Goal: Contribute content: Add original content to the website for others to see

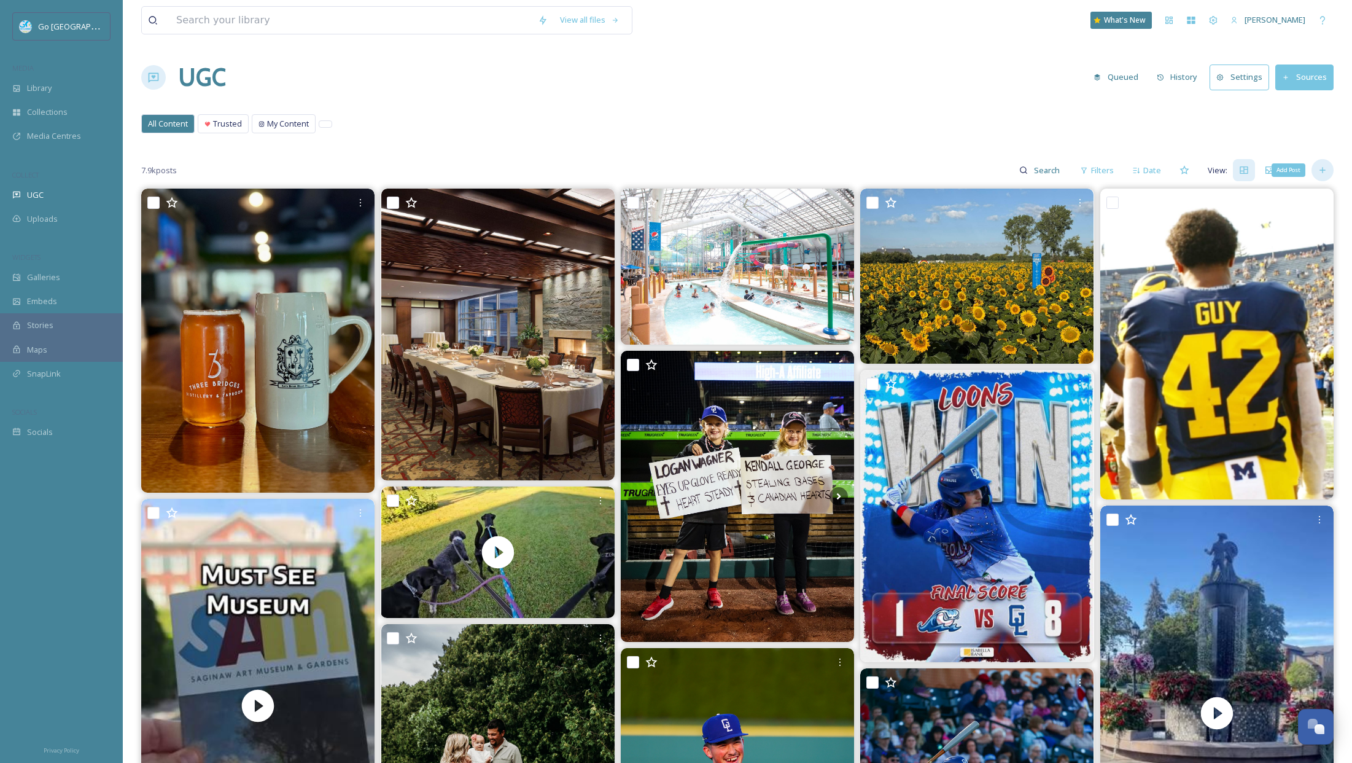
click at [1321, 168] on icon at bounding box center [1323, 170] width 10 height 10
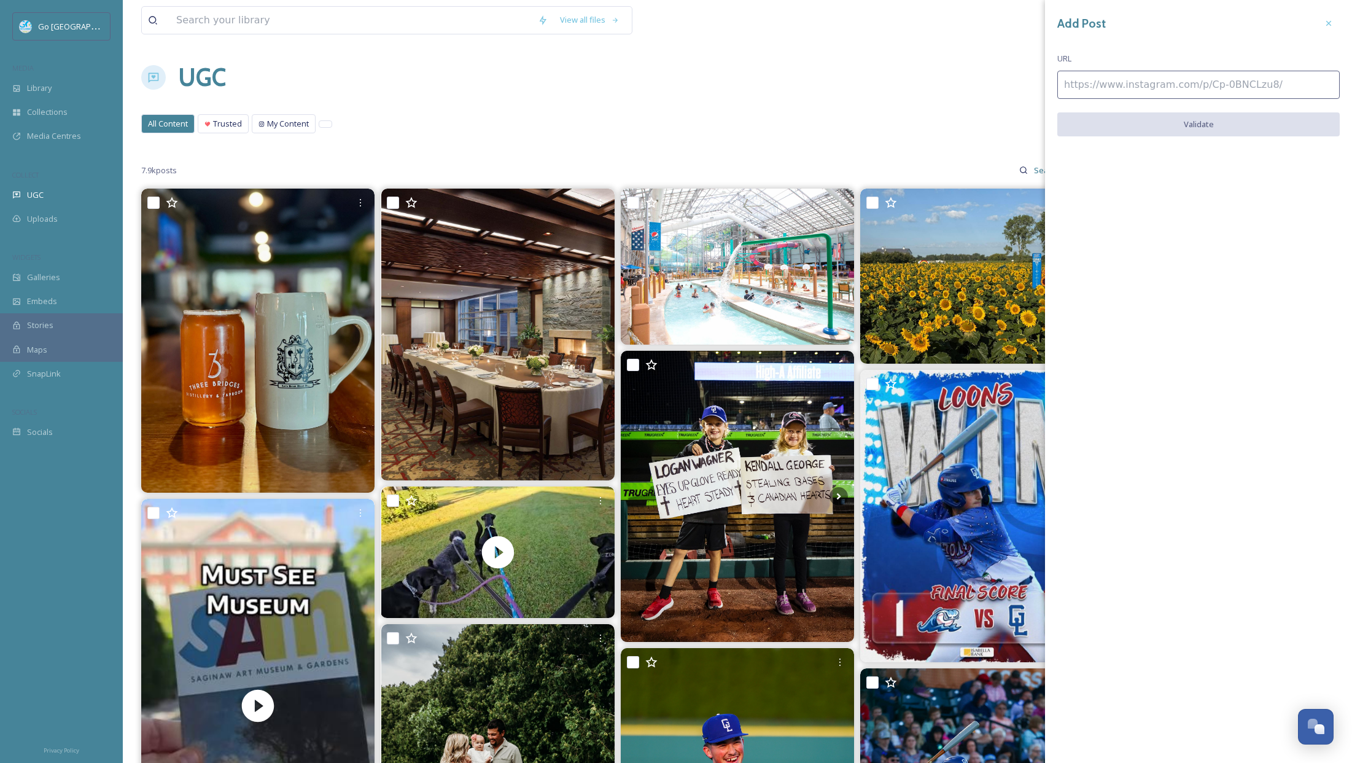
click at [1091, 87] on input at bounding box center [1198, 85] width 282 height 28
paste input "[URL][DOMAIN_NAME]"
type input "[URL][DOMAIN_NAME]"
click at [1218, 115] on button "Validate" at bounding box center [1198, 124] width 282 height 25
click at [1205, 123] on button "Add Post" at bounding box center [1198, 124] width 282 height 25
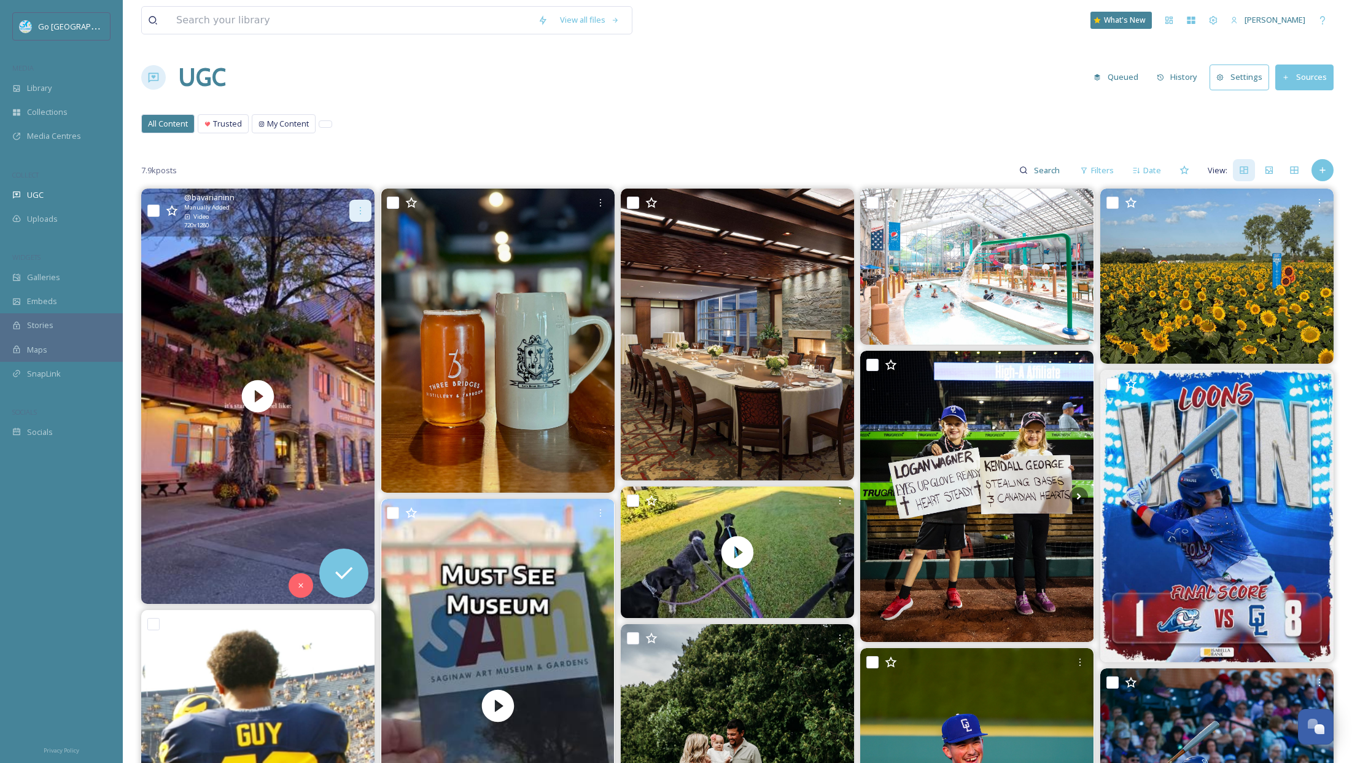
click at [359, 207] on icon at bounding box center [361, 211] width 10 height 10
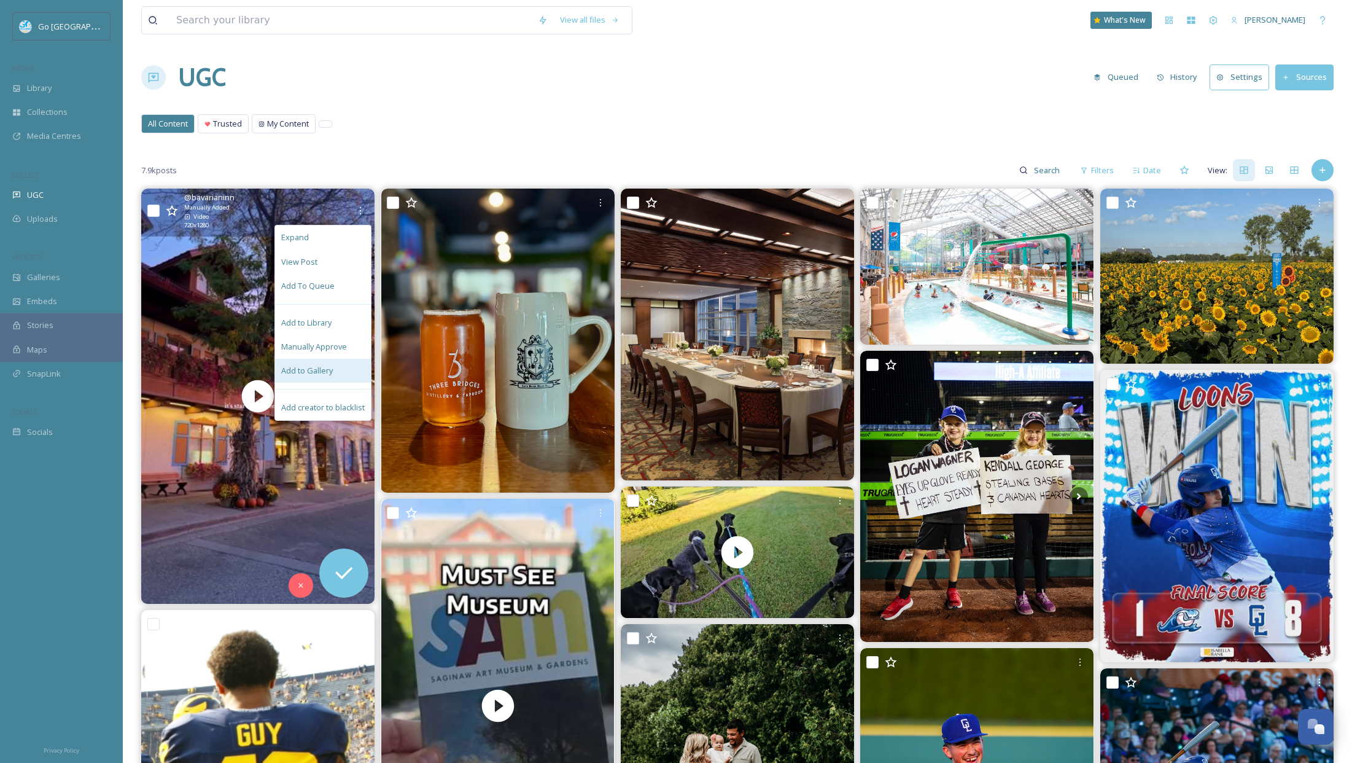
click at [314, 378] on div "Add to Gallery" at bounding box center [323, 371] width 96 height 24
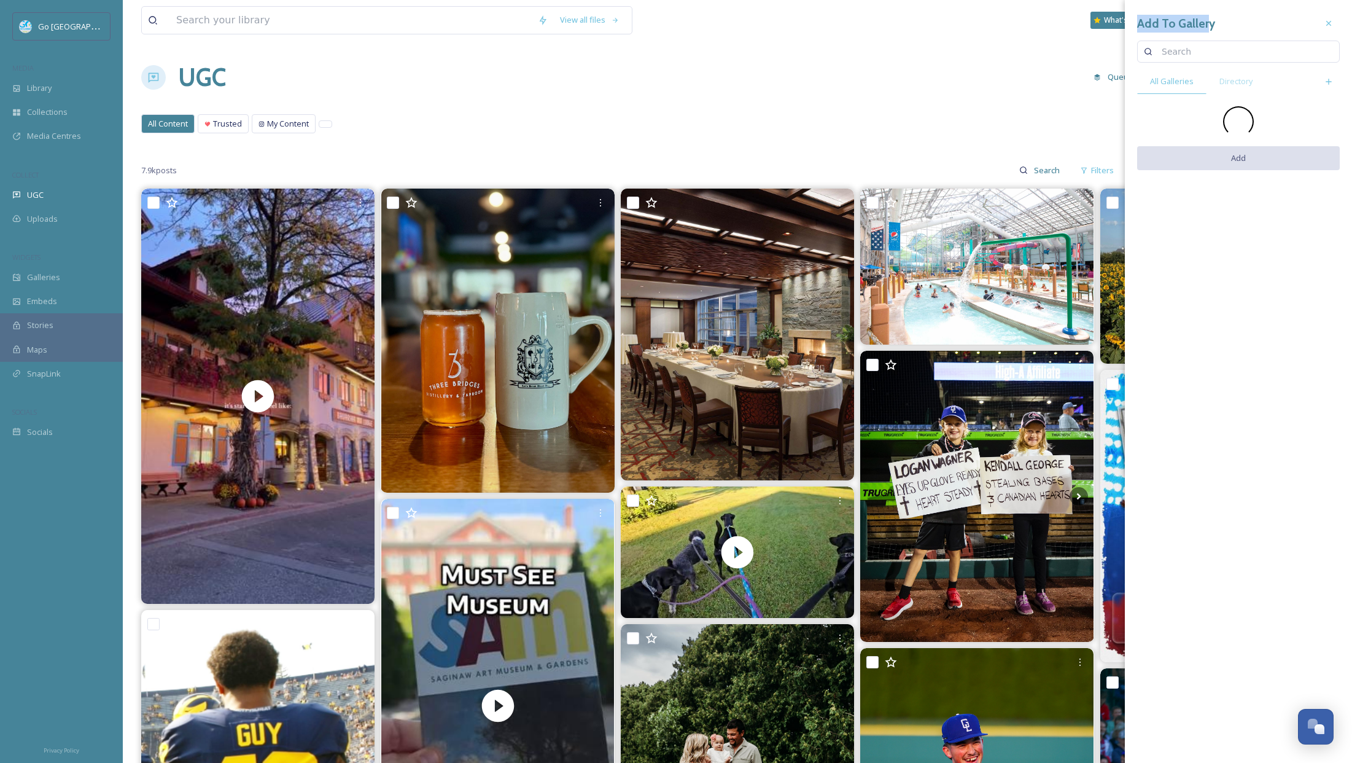
drag, startPoint x: 1148, startPoint y: 21, endPoint x: 1204, endPoint y: 19, distance: 56.5
click at [1204, 19] on h3 "Add To Gallery" at bounding box center [1176, 24] width 78 height 18
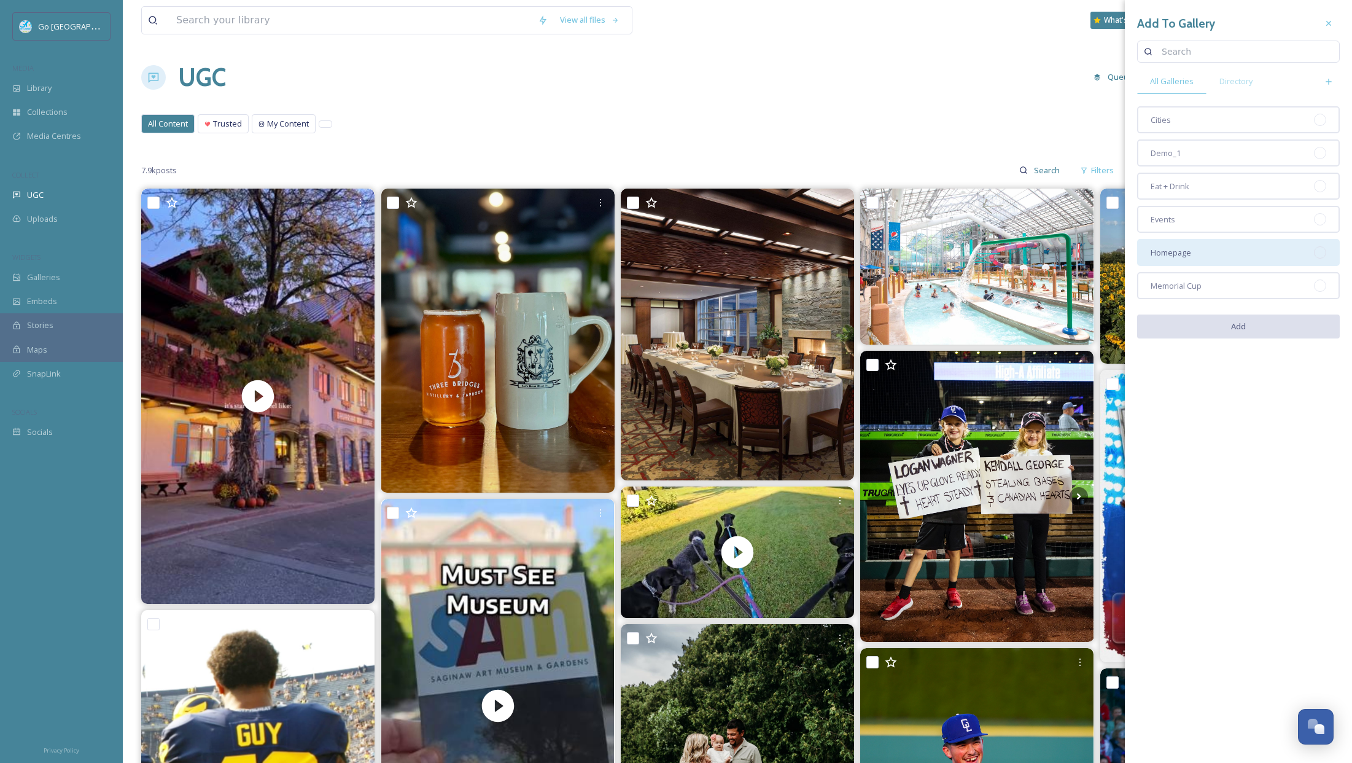
click at [1213, 258] on div "Homepage" at bounding box center [1238, 252] width 203 height 27
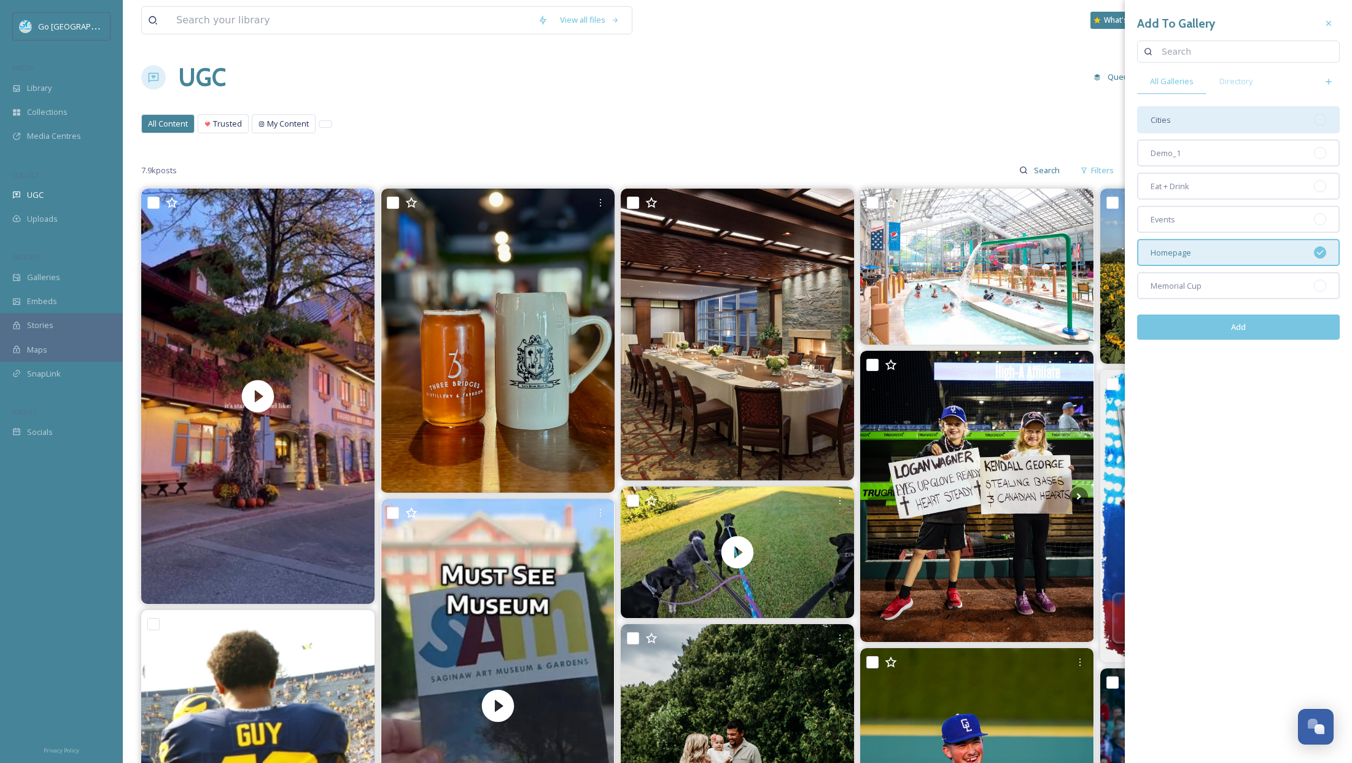
click at [1194, 123] on div "Cities" at bounding box center [1238, 119] width 203 height 27
click at [1270, 333] on button "Add" at bounding box center [1238, 326] width 203 height 25
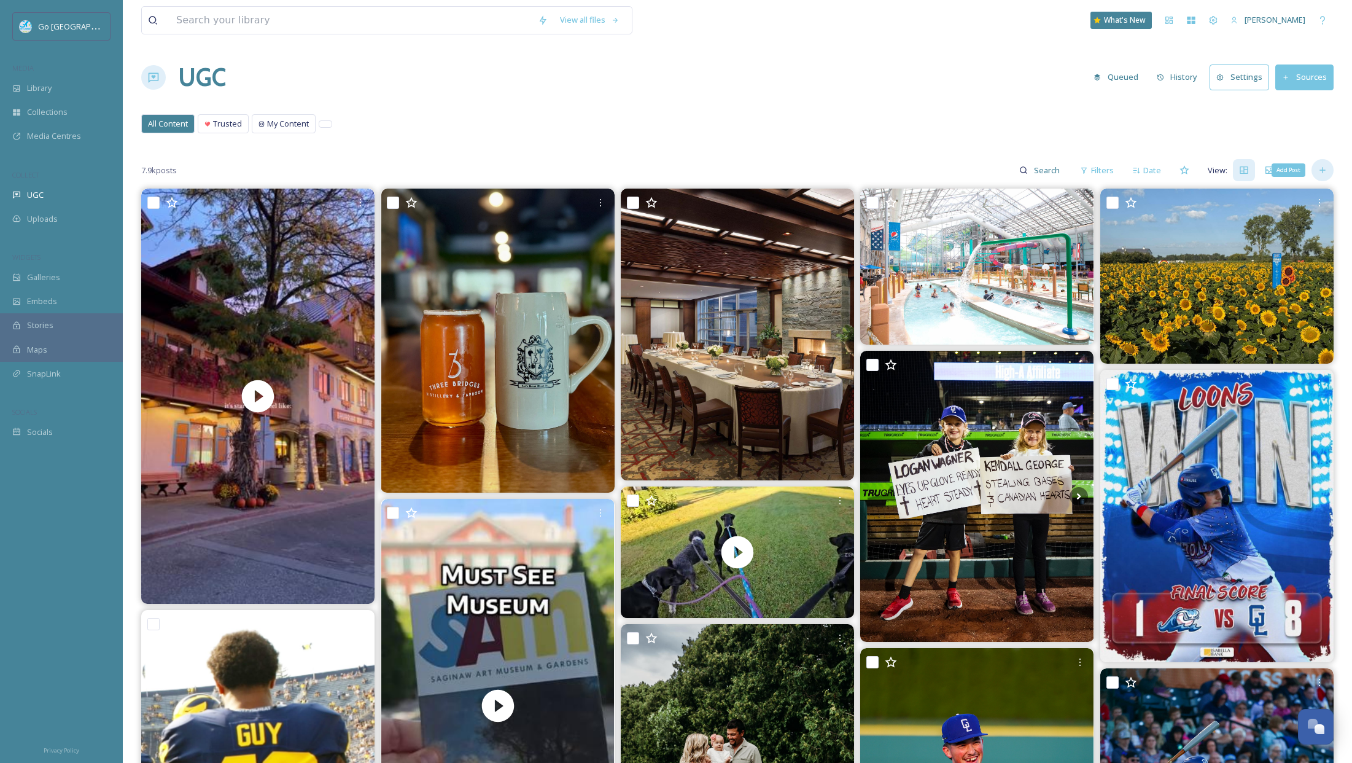
click at [1326, 168] on icon at bounding box center [1323, 170] width 10 height 10
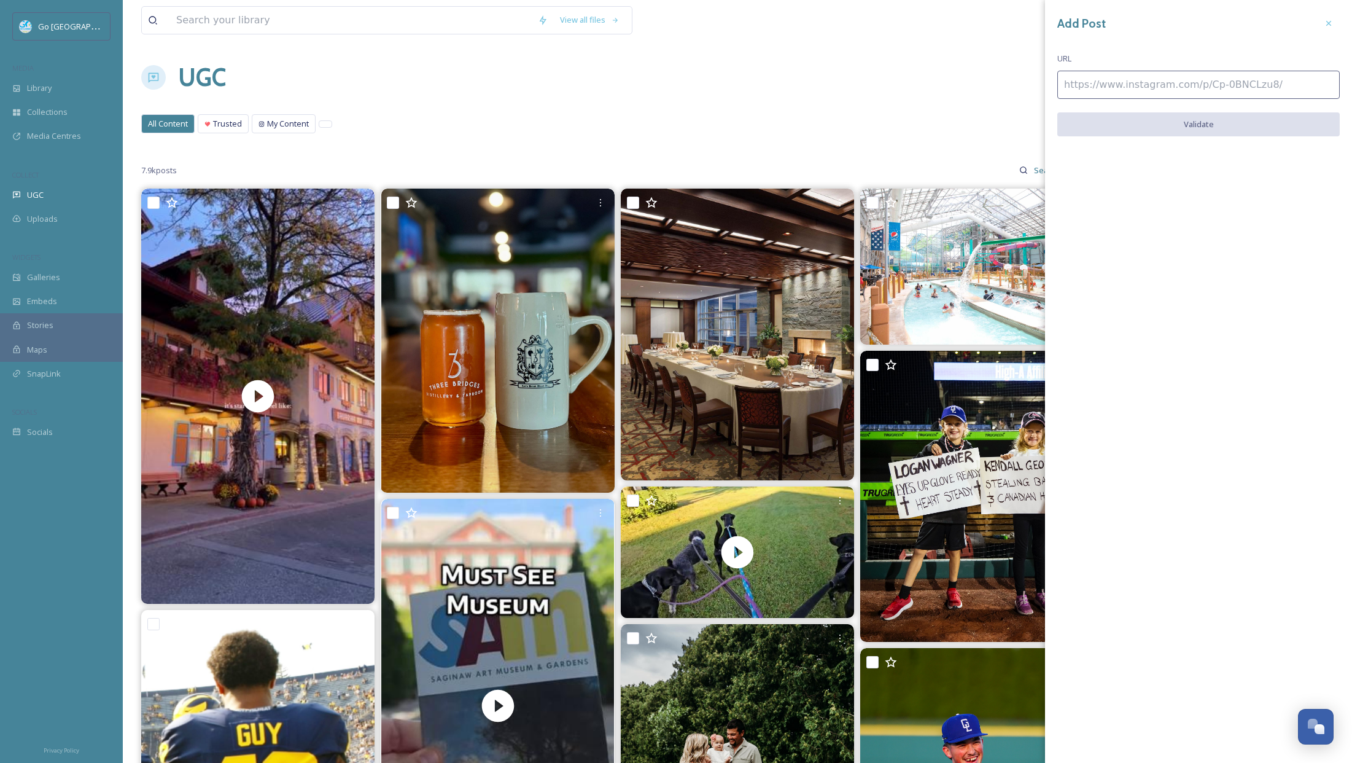
click at [1140, 77] on input at bounding box center [1198, 85] width 282 height 28
paste input "[URL][DOMAIN_NAME]"
type input "[URL][DOMAIN_NAME]"
click at [1198, 124] on button "Validate" at bounding box center [1198, 124] width 282 height 25
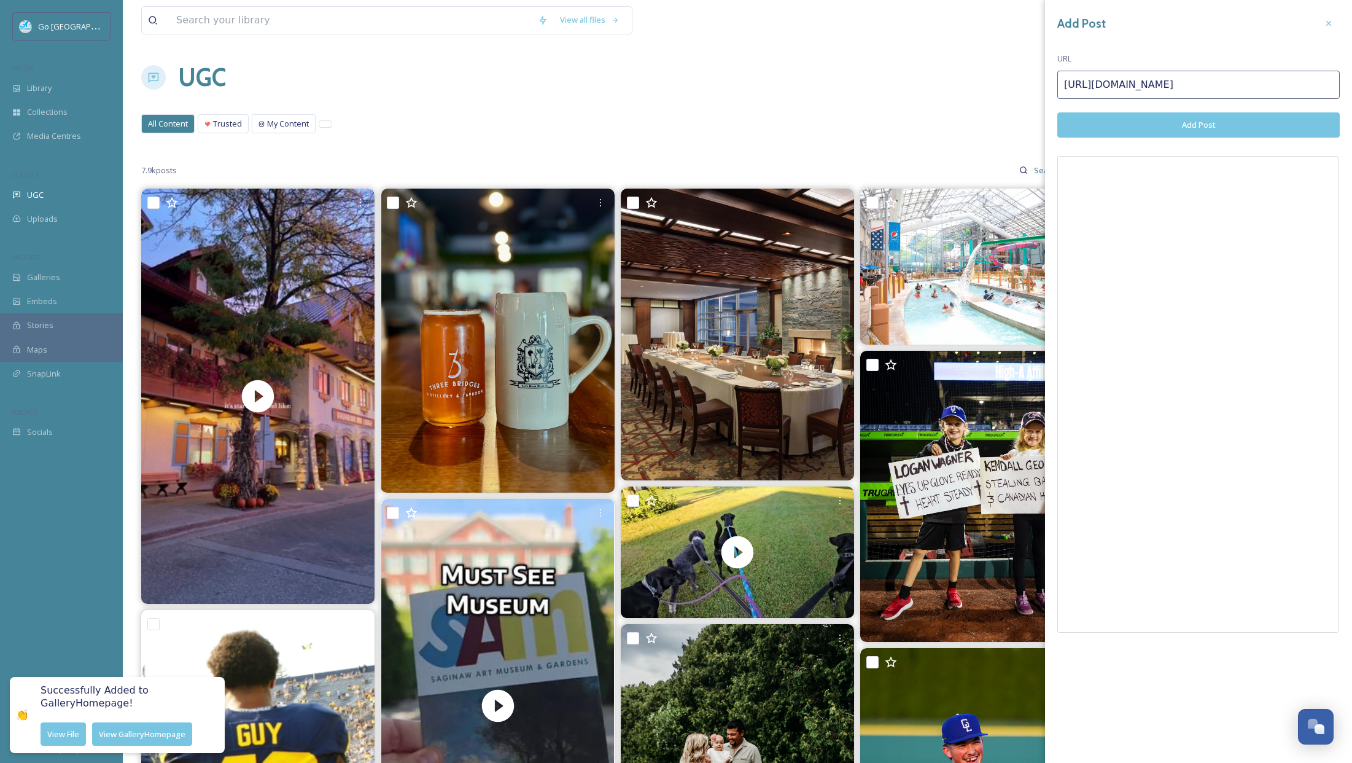
click at [1229, 123] on button "Add Post" at bounding box center [1198, 124] width 282 height 25
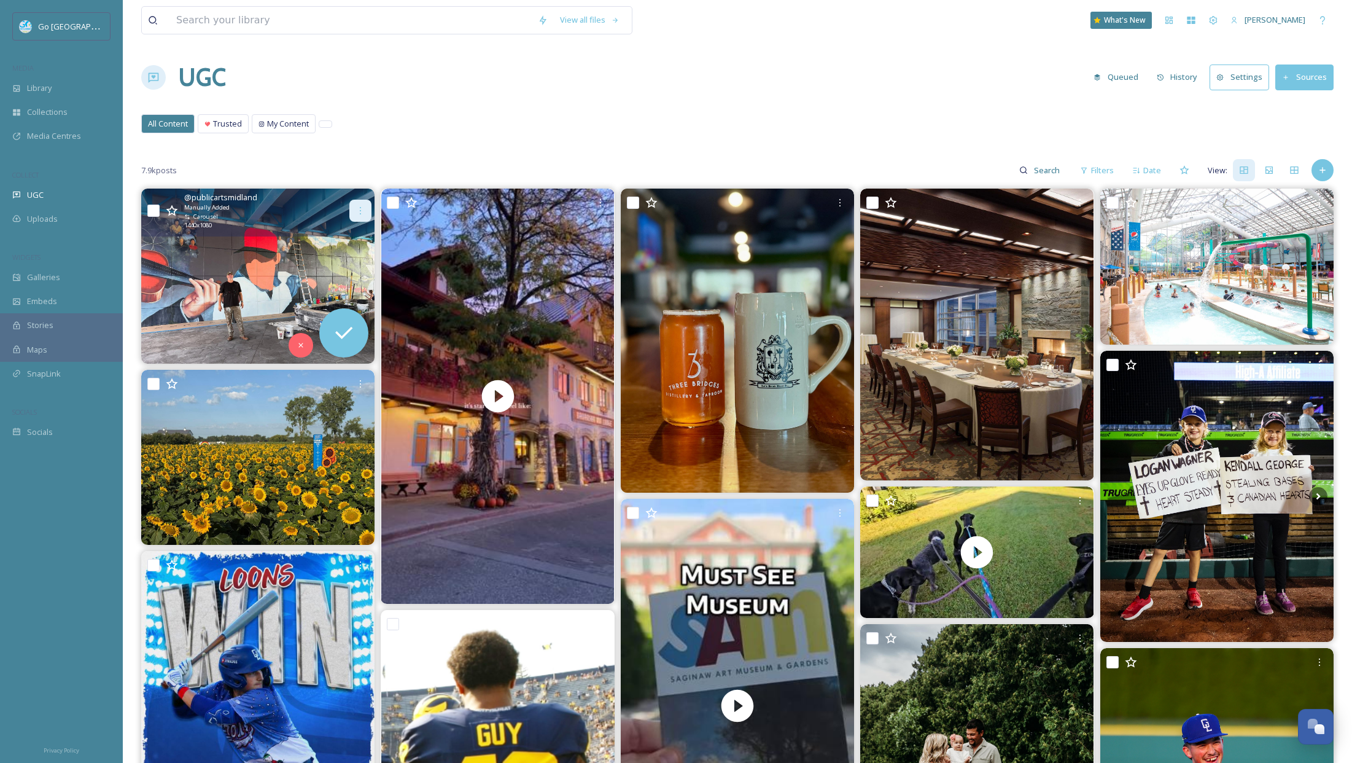
click at [363, 205] on div at bounding box center [360, 211] width 22 height 22
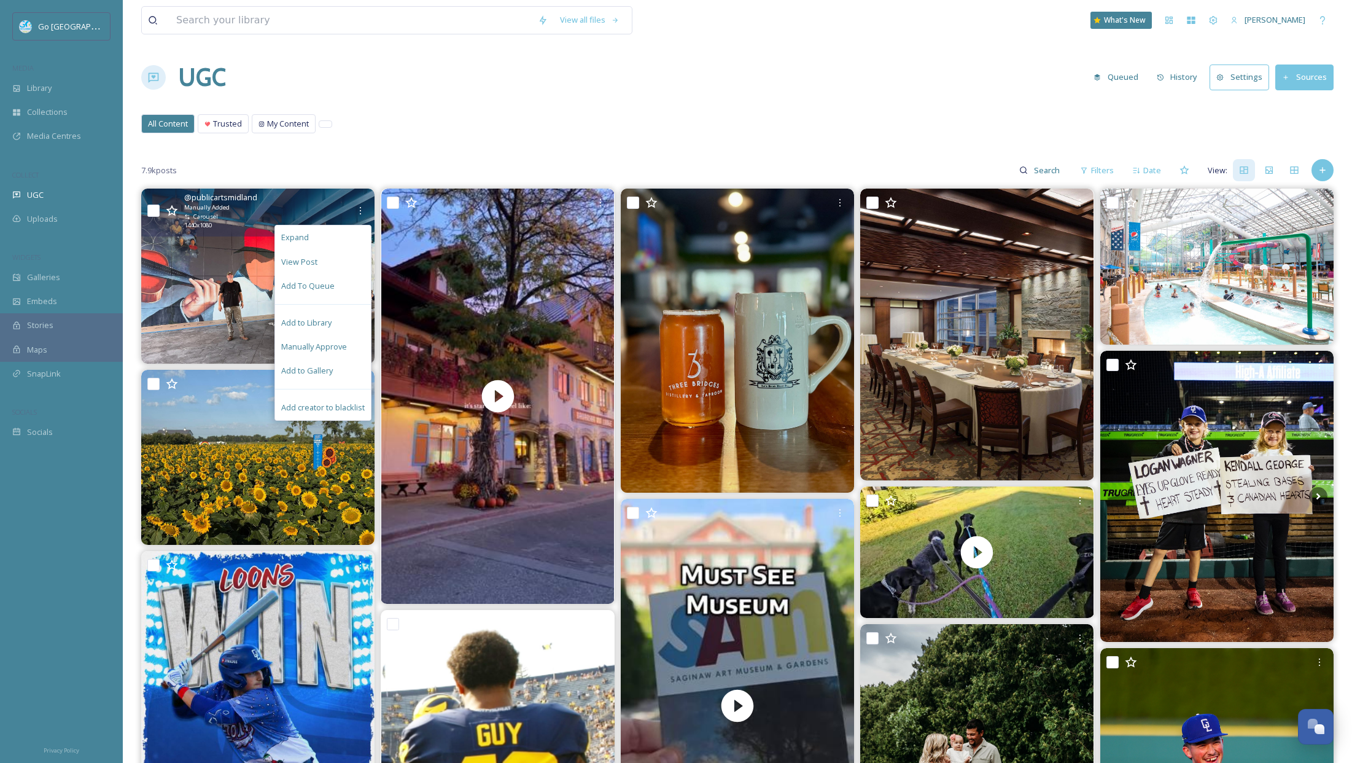
click at [308, 372] on span "Add to Gallery" at bounding box center [307, 371] width 52 height 12
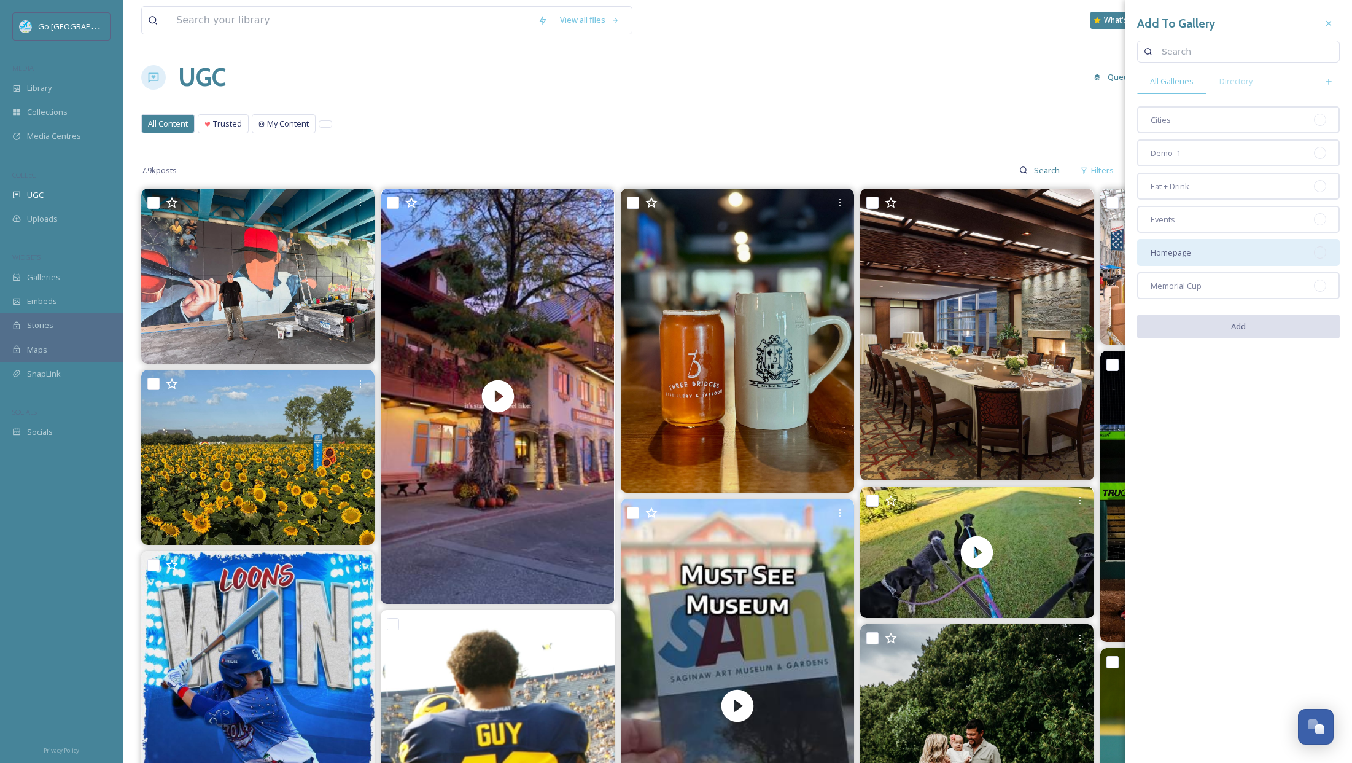
click at [1189, 253] on span "Homepage" at bounding box center [1171, 253] width 41 height 12
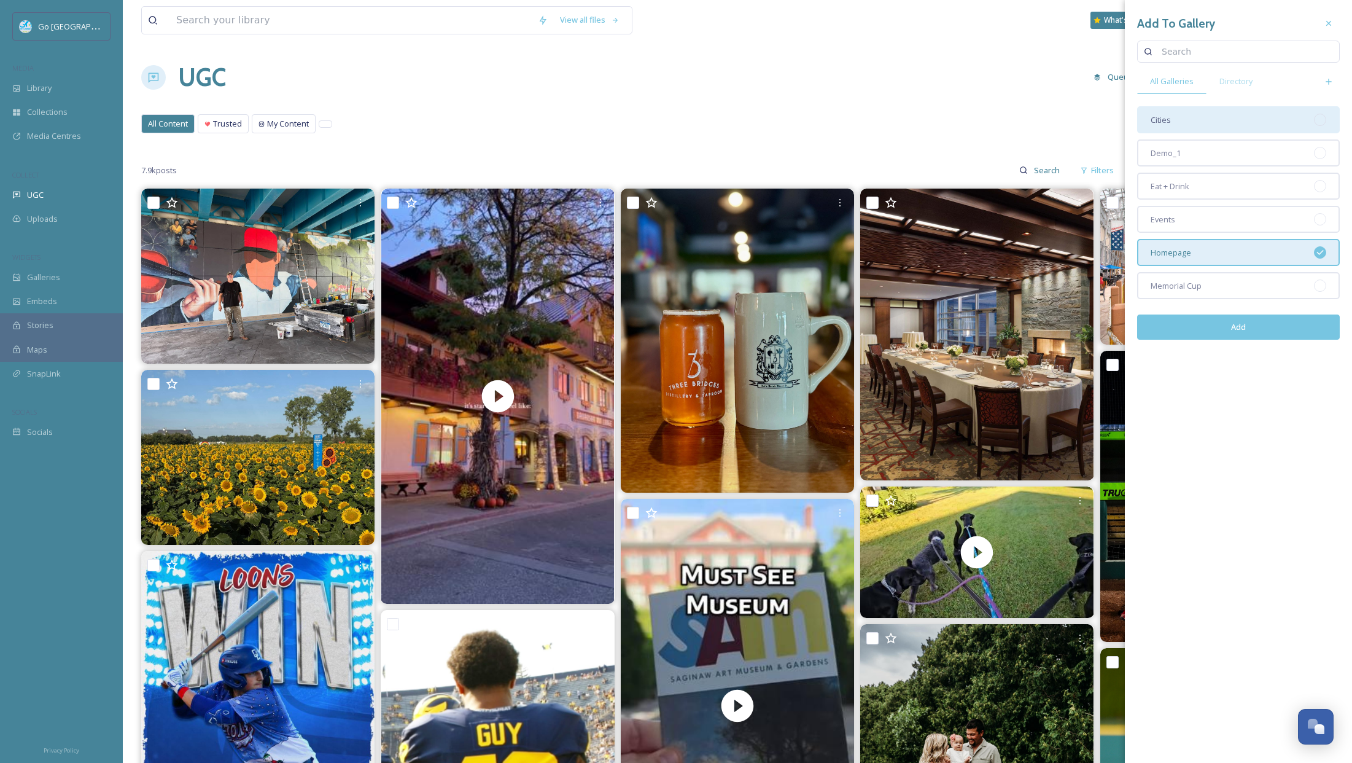
click at [1213, 125] on div "Cities" at bounding box center [1238, 119] width 203 height 27
click at [1237, 327] on button "Add" at bounding box center [1238, 326] width 203 height 25
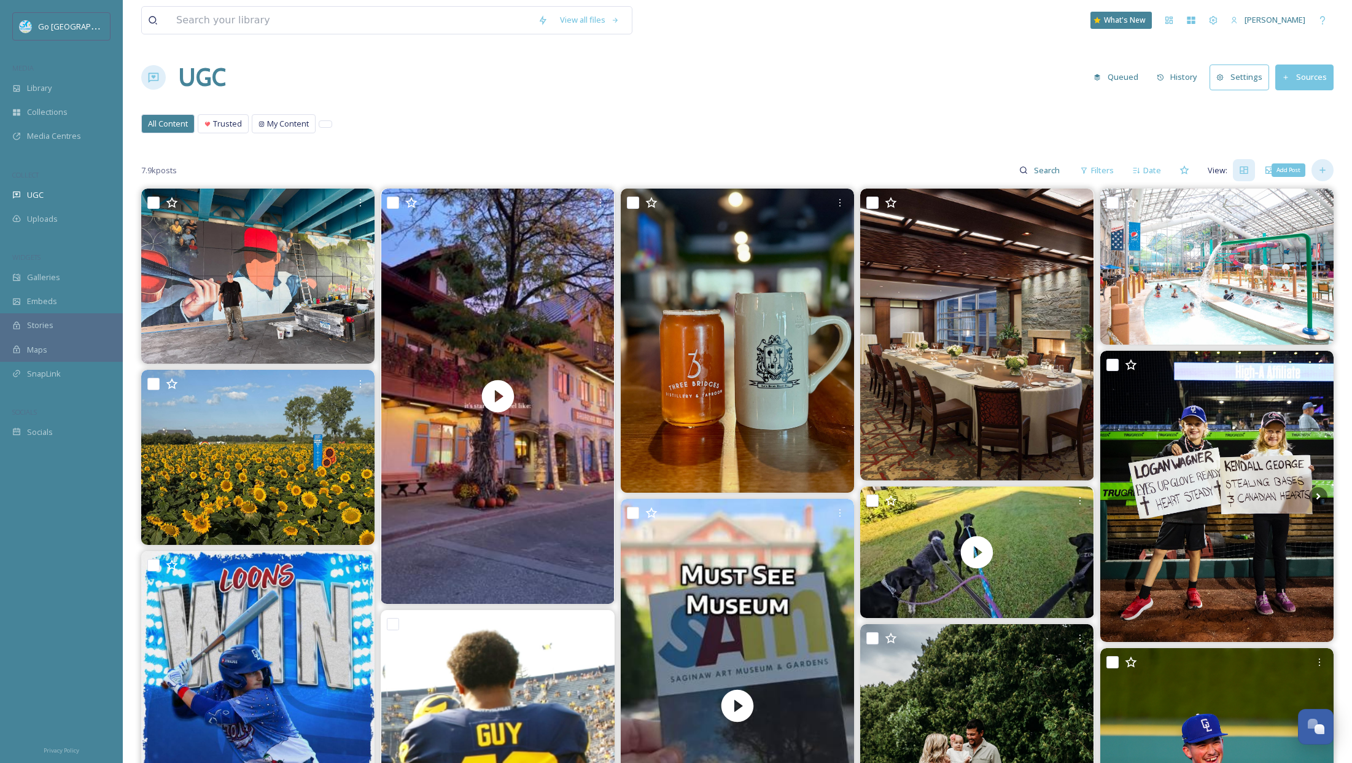
click at [1321, 171] on icon at bounding box center [1323, 170] width 10 height 10
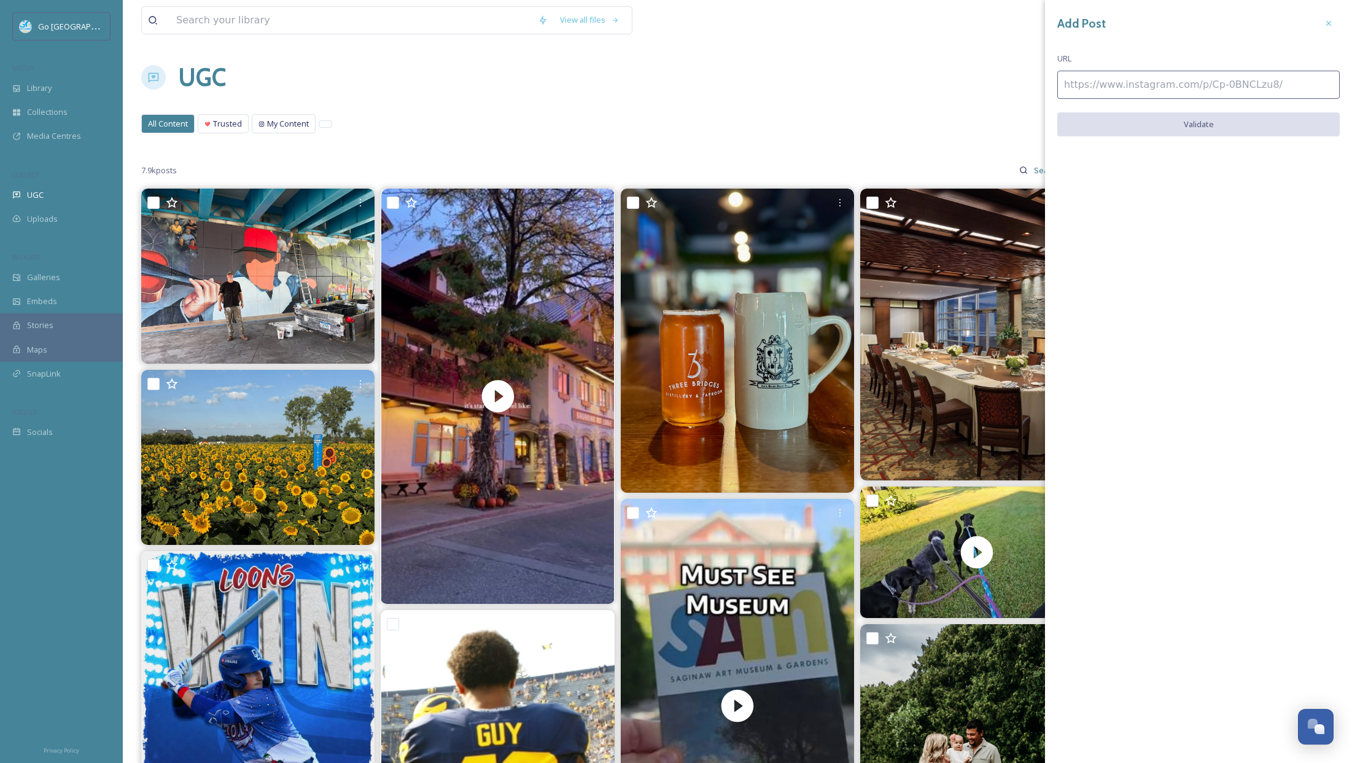
click at [1078, 76] on input at bounding box center [1198, 85] width 282 height 28
paste input "[URL][DOMAIN_NAME]"
type input "[URL][DOMAIN_NAME]"
click at [1218, 122] on button "Validate" at bounding box center [1198, 124] width 282 height 25
click at [1223, 119] on button "Add Post" at bounding box center [1198, 124] width 282 height 25
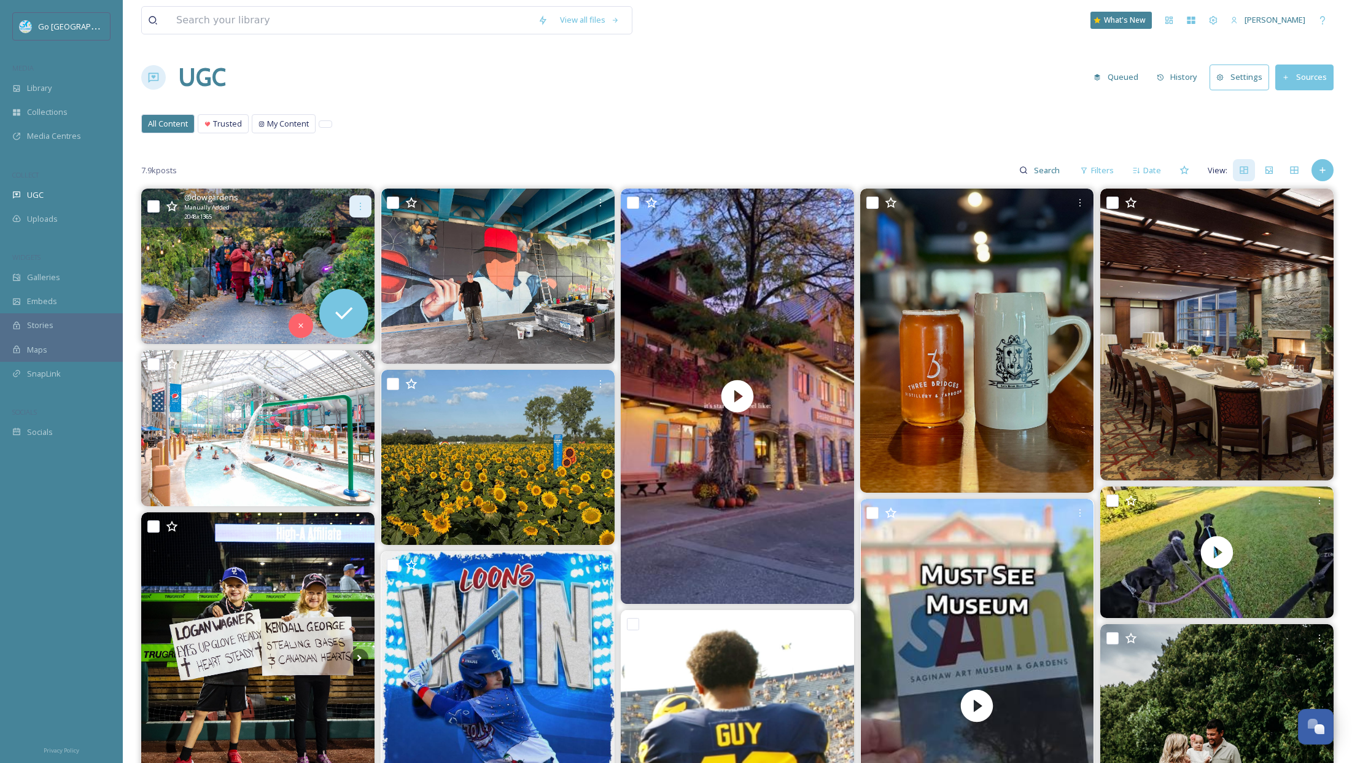
click at [363, 198] on div at bounding box center [360, 206] width 22 height 22
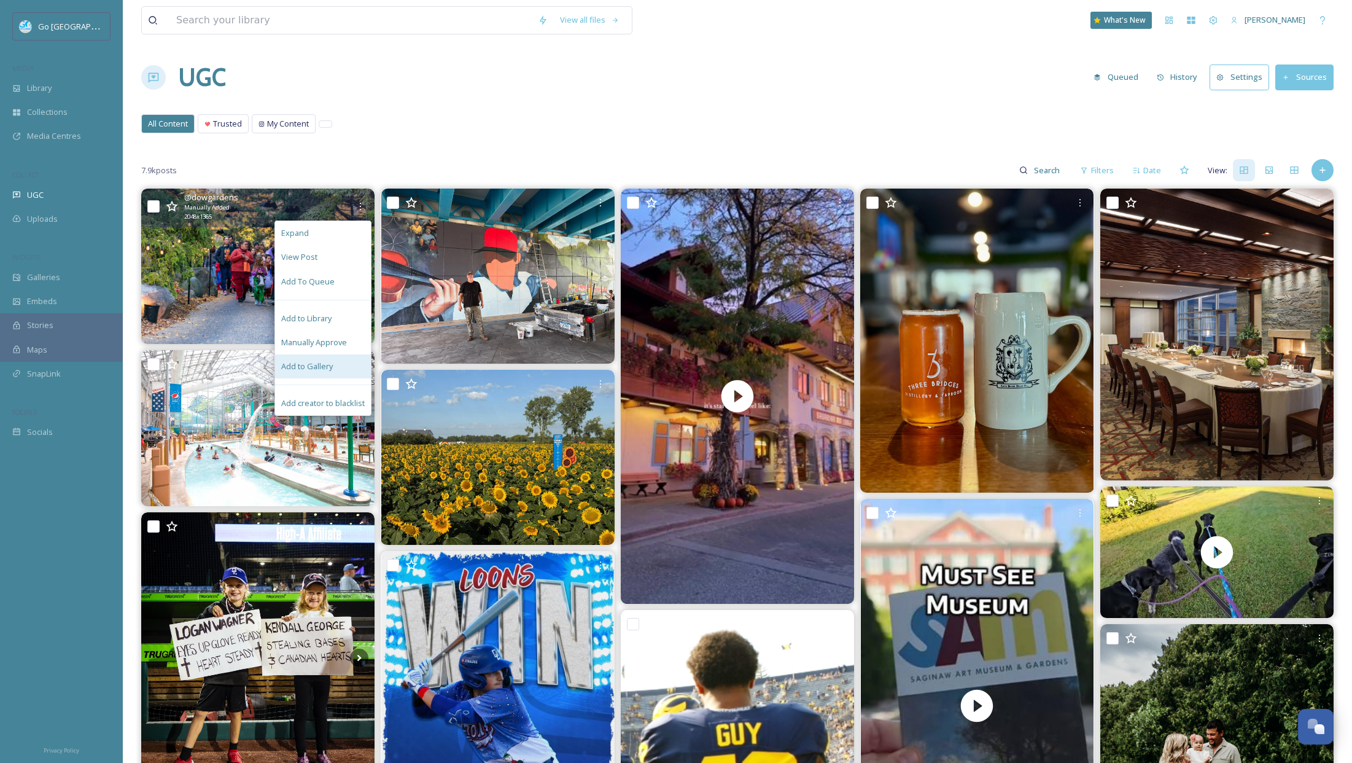
click at [324, 367] on span "Add to Gallery" at bounding box center [307, 366] width 52 height 12
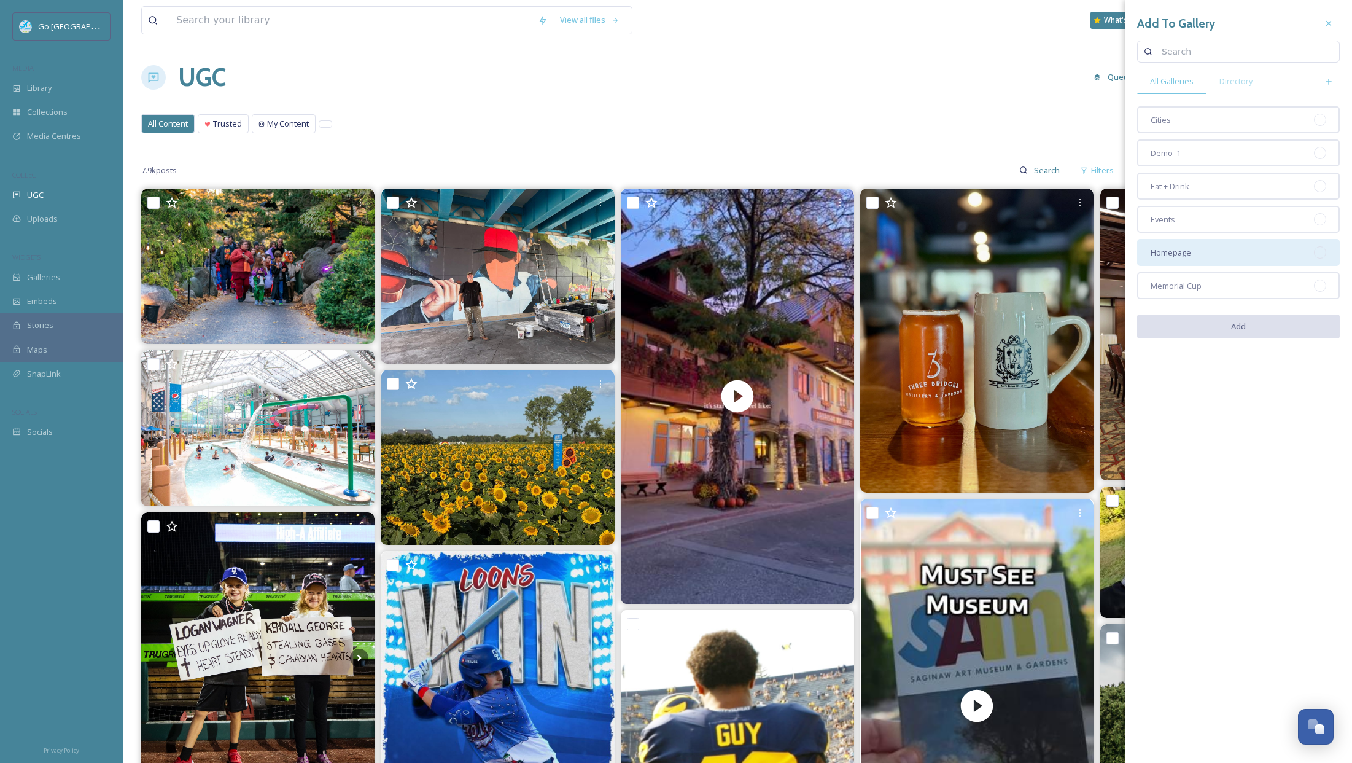
click at [1261, 244] on div "Homepage" at bounding box center [1238, 252] width 203 height 27
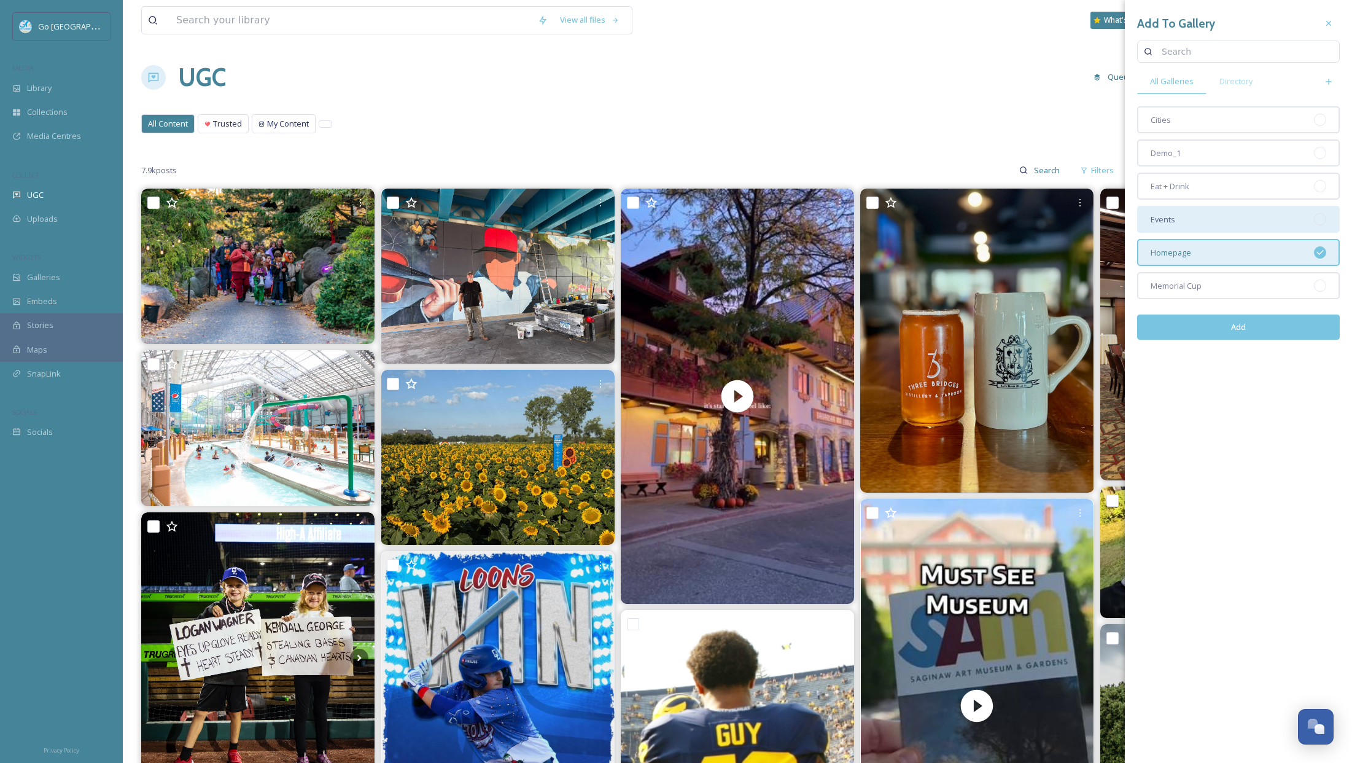
click at [1212, 212] on div "Events" at bounding box center [1238, 219] width 203 height 27
click at [1283, 328] on button "Add" at bounding box center [1238, 326] width 203 height 25
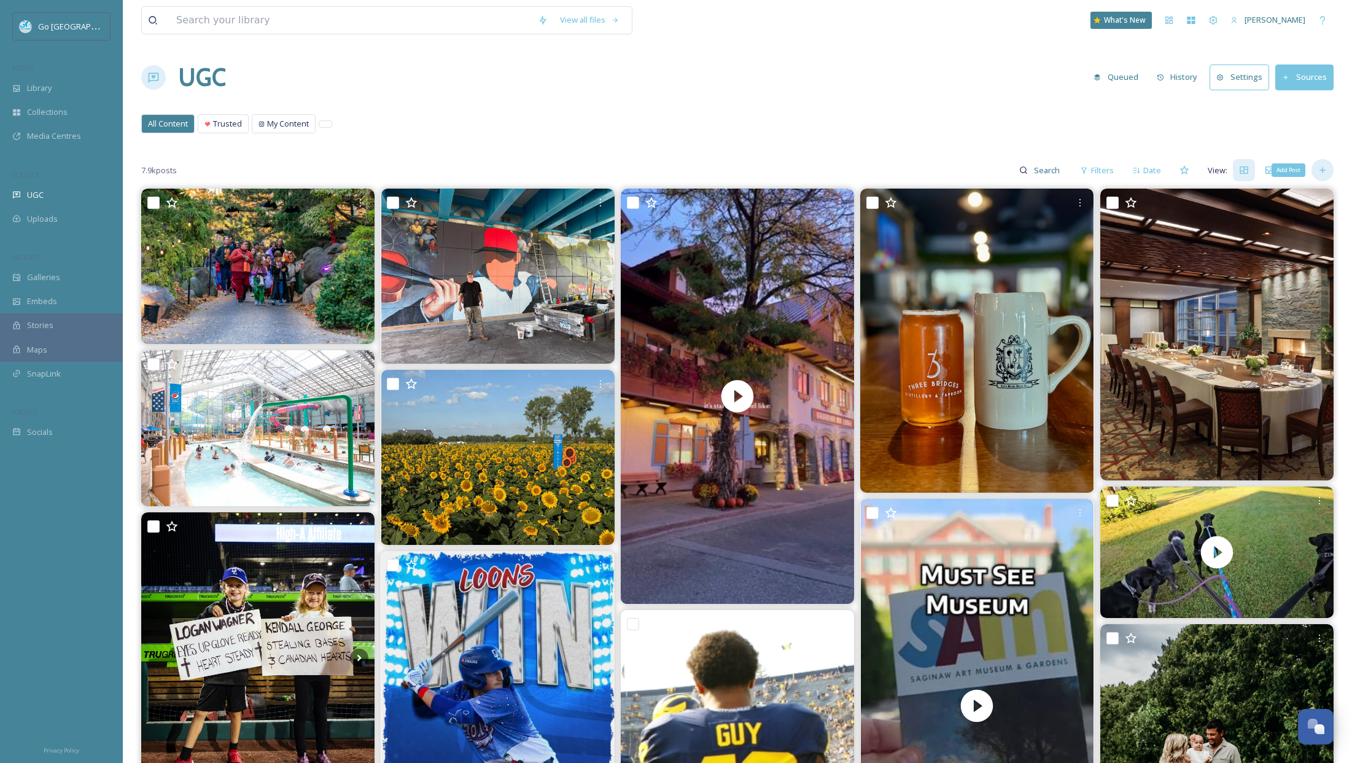
click at [1328, 179] on div "Add Post" at bounding box center [1323, 170] width 22 height 22
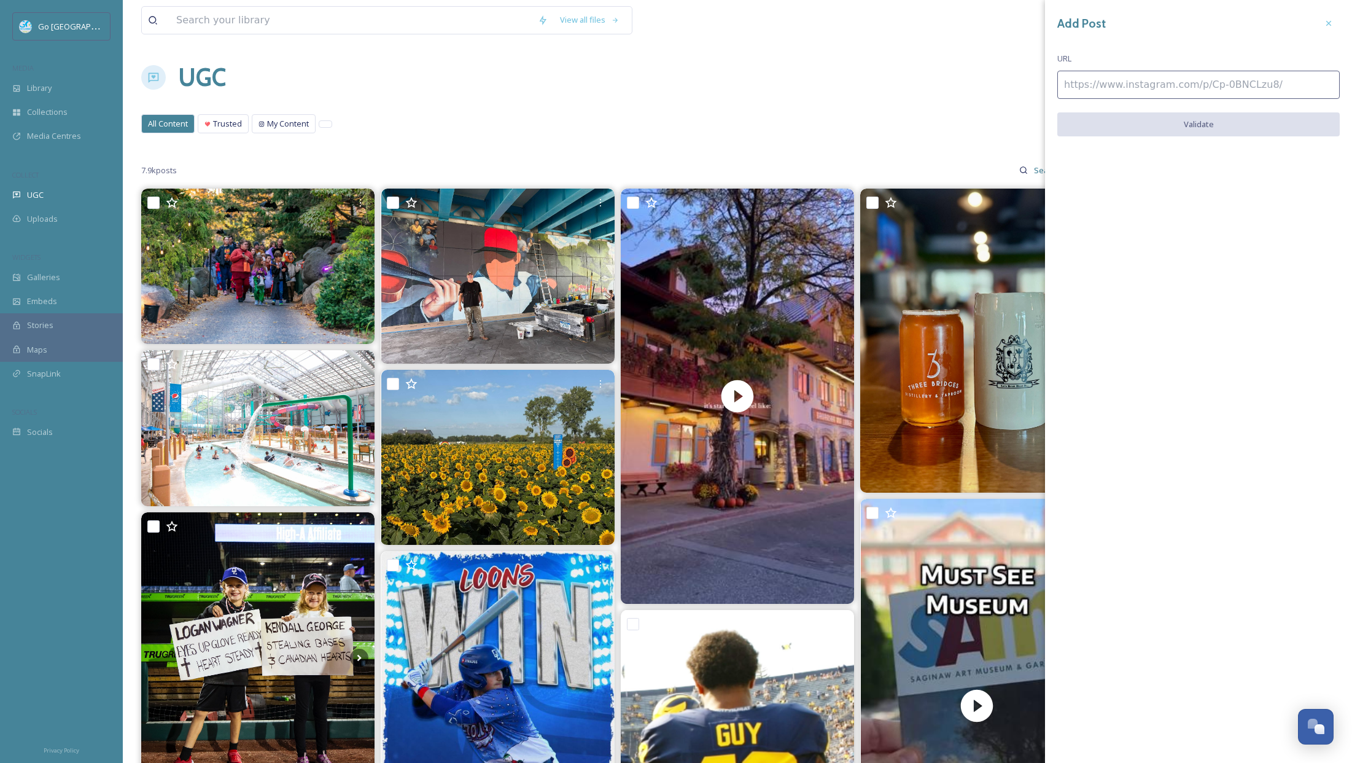
click at [1070, 81] on input at bounding box center [1198, 85] width 282 height 28
paste input "[URL][DOMAIN_NAME]"
type input "[URL][DOMAIN_NAME]"
click at [1226, 126] on button "Validate" at bounding box center [1198, 124] width 282 height 25
click at [1200, 117] on button "Add Post" at bounding box center [1198, 124] width 282 height 25
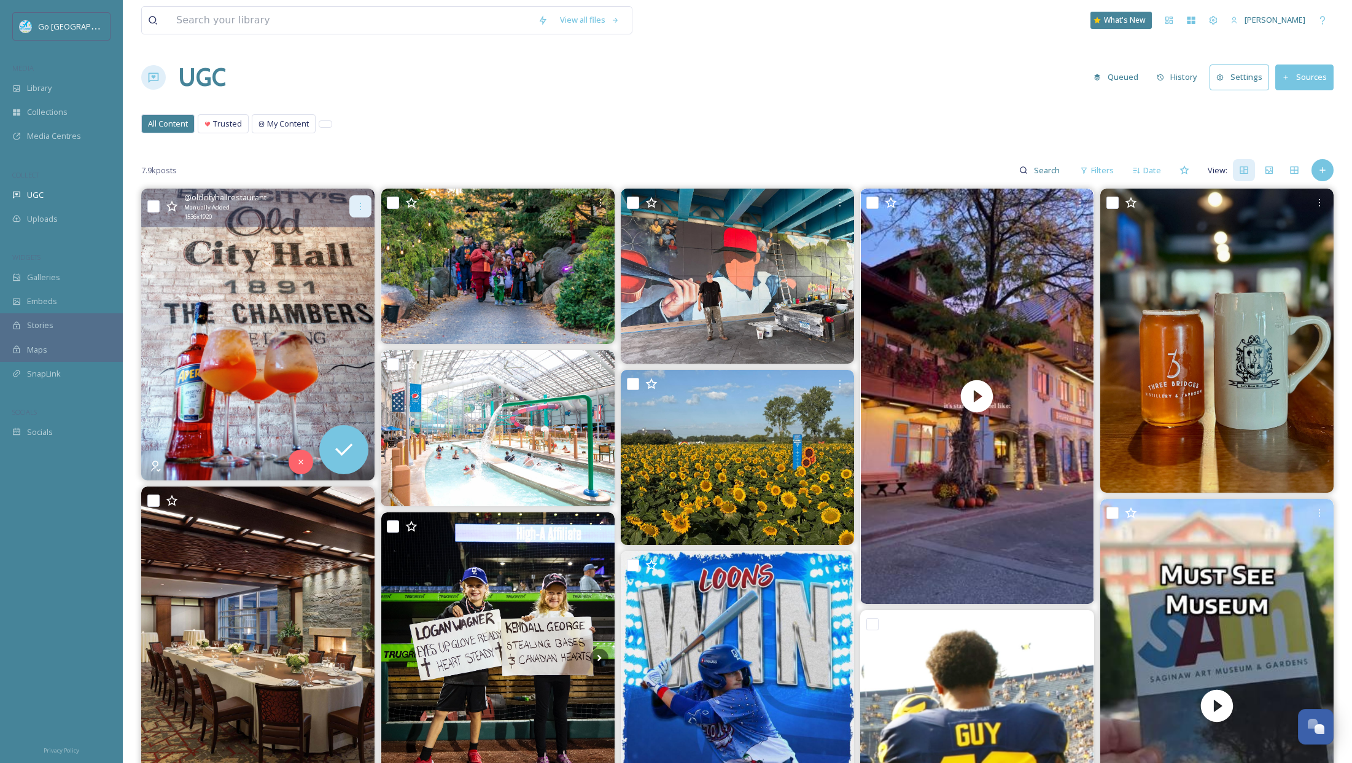
click at [359, 207] on icon at bounding box center [361, 206] width 10 height 10
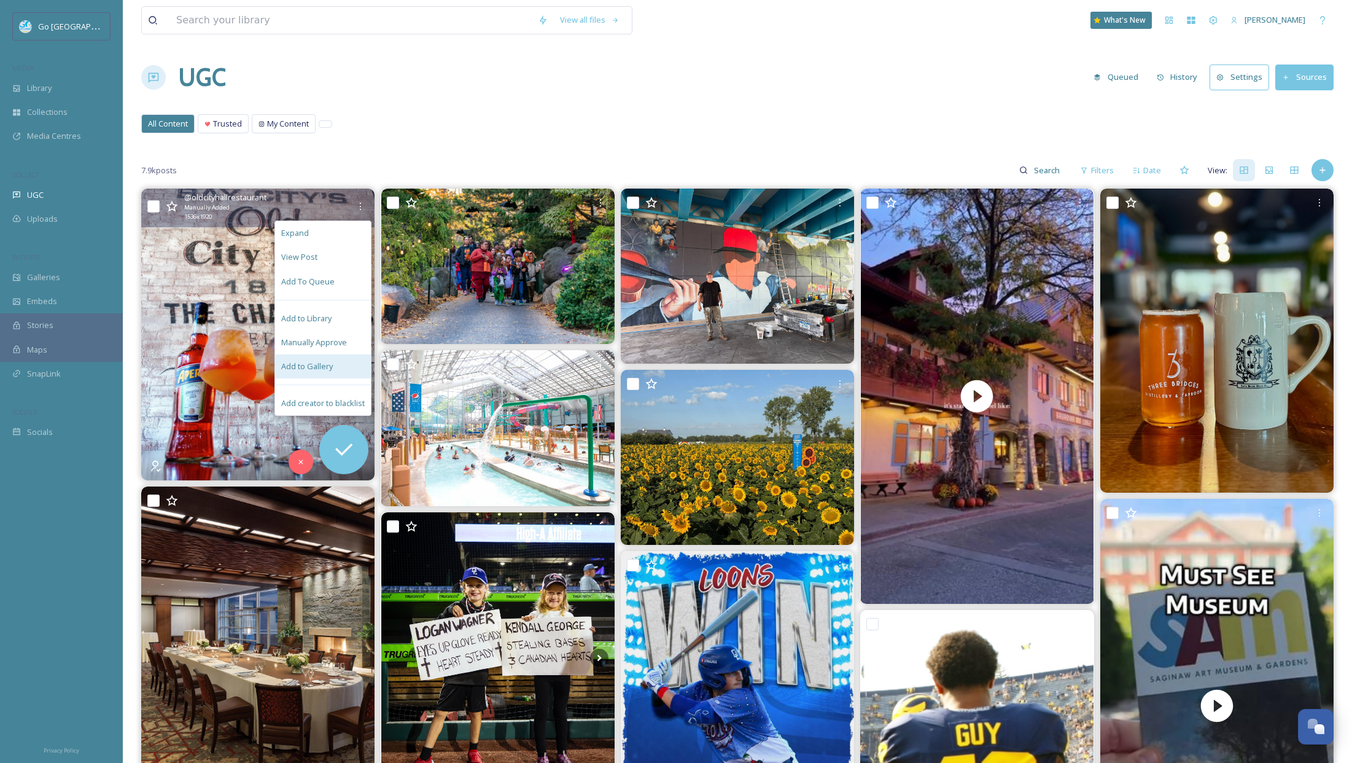
click at [326, 366] on span "Add to Gallery" at bounding box center [307, 366] width 52 height 12
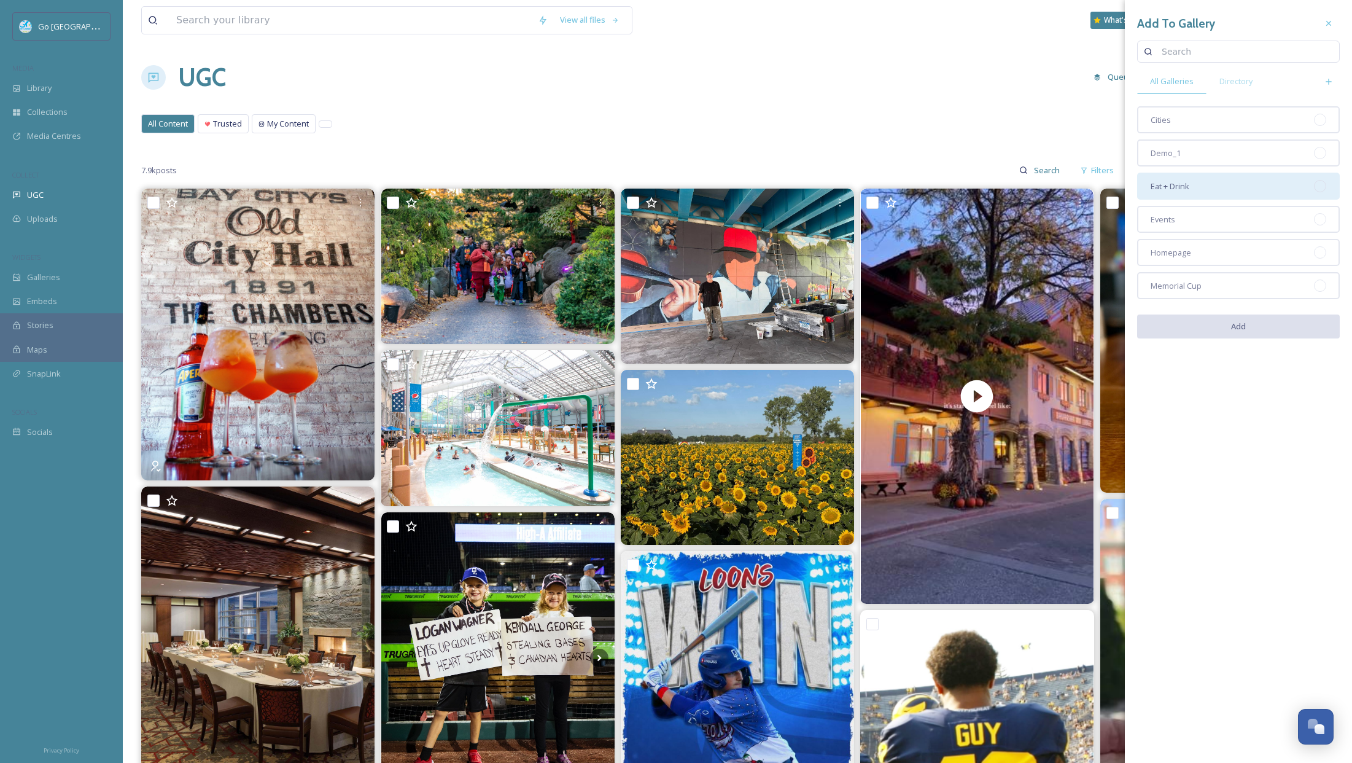
click at [1229, 176] on div "Eat + Drink" at bounding box center [1238, 186] width 203 height 27
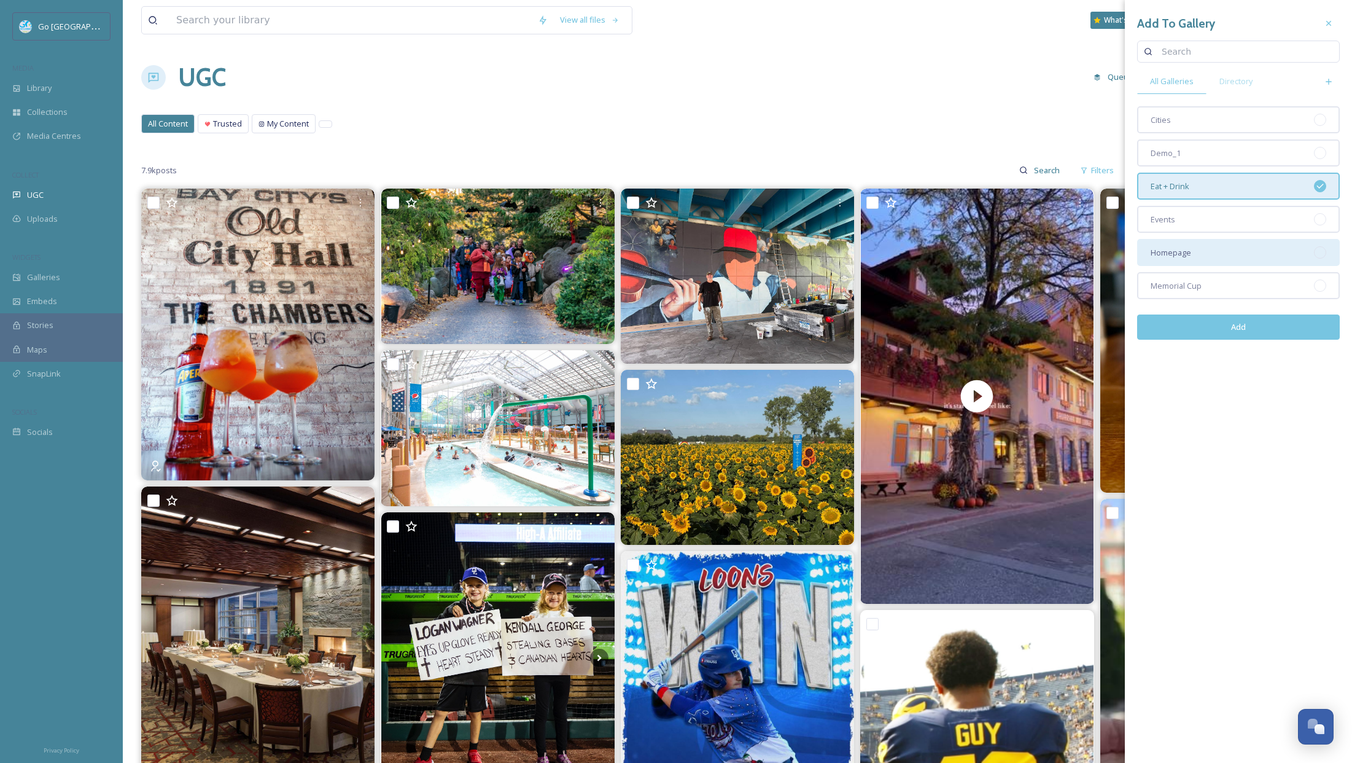
click at [1243, 248] on div "Homepage" at bounding box center [1238, 252] width 203 height 27
click at [1273, 324] on button "Add" at bounding box center [1238, 326] width 203 height 25
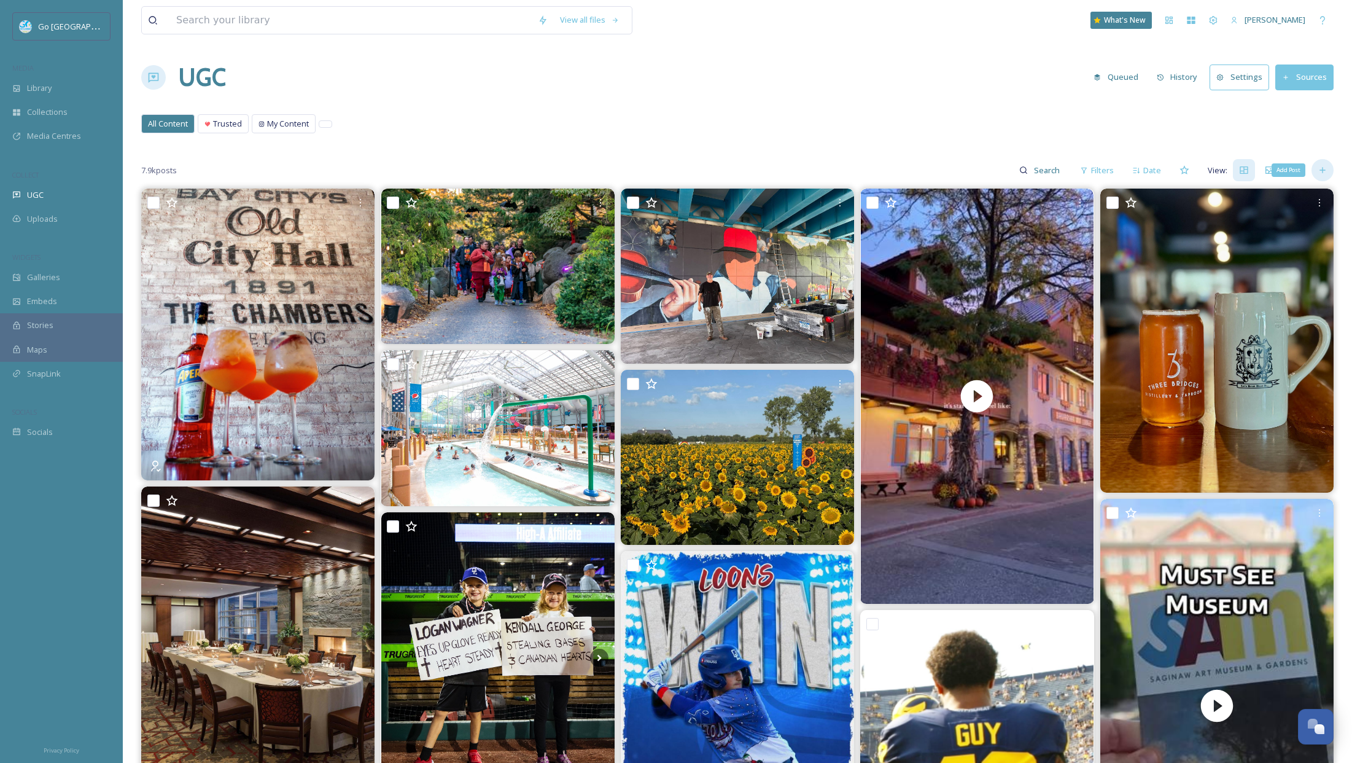
click at [1329, 173] on div "Add Post" at bounding box center [1323, 170] width 22 height 22
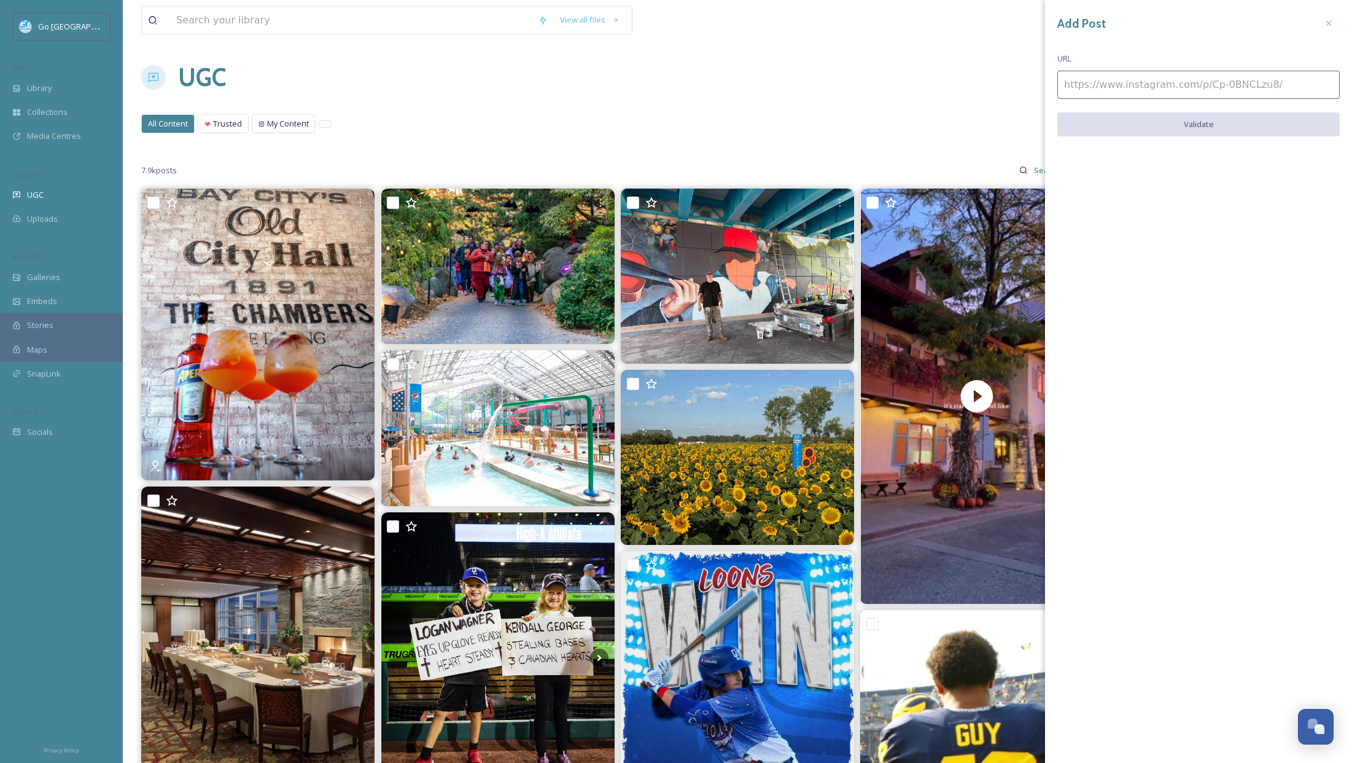
click at [1150, 82] on input at bounding box center [1198, 85] width 282 height 28
paste input "[URL][DOMAIN_NAME]"
type input "[URL][DOMAIN_NAME]"
click at [1205, 120] on button "Validate" at bounding box center [1198, 124] width 282 height 25
click at [1281, 125] on button "Add Post" at bounding box center [1198, 124] width 282 height 25
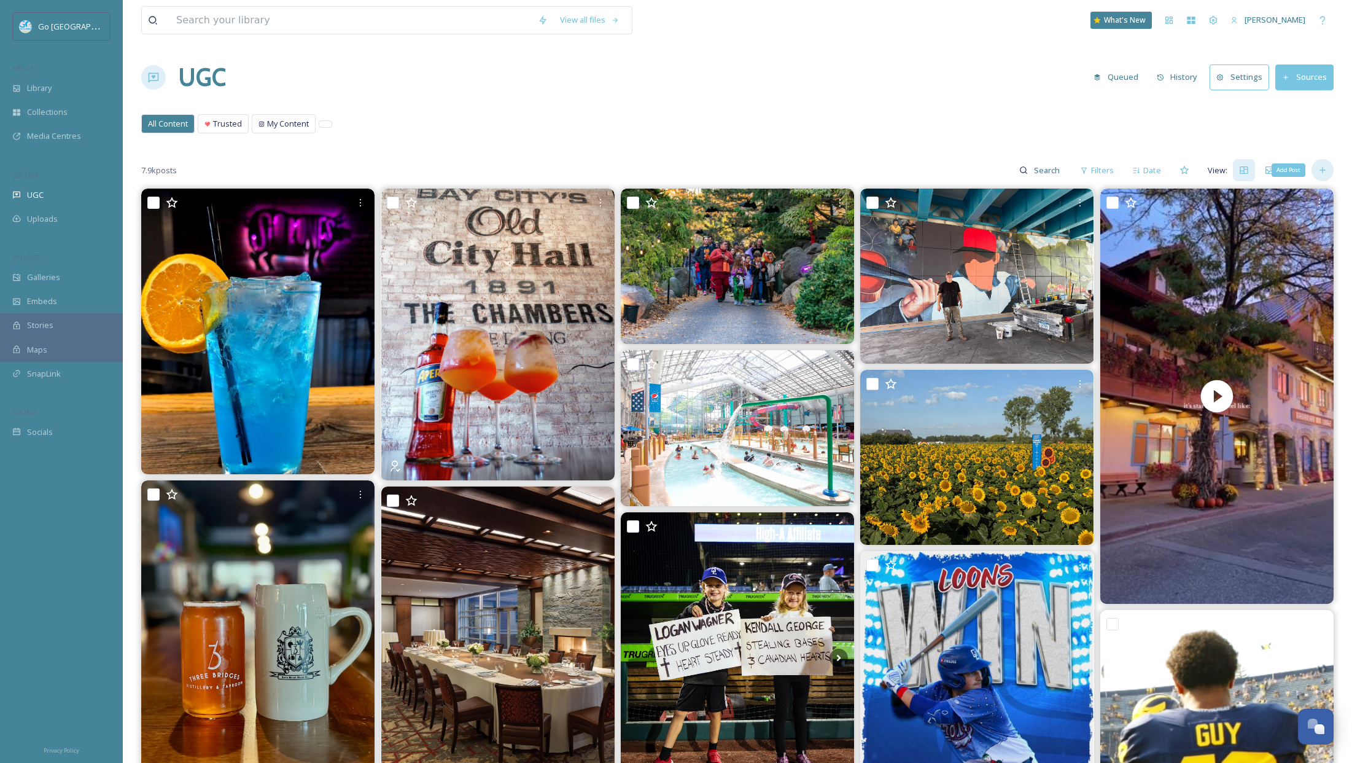
click at [1325, 169] on icon at bounding box center [1323, 170] width 10 height 10
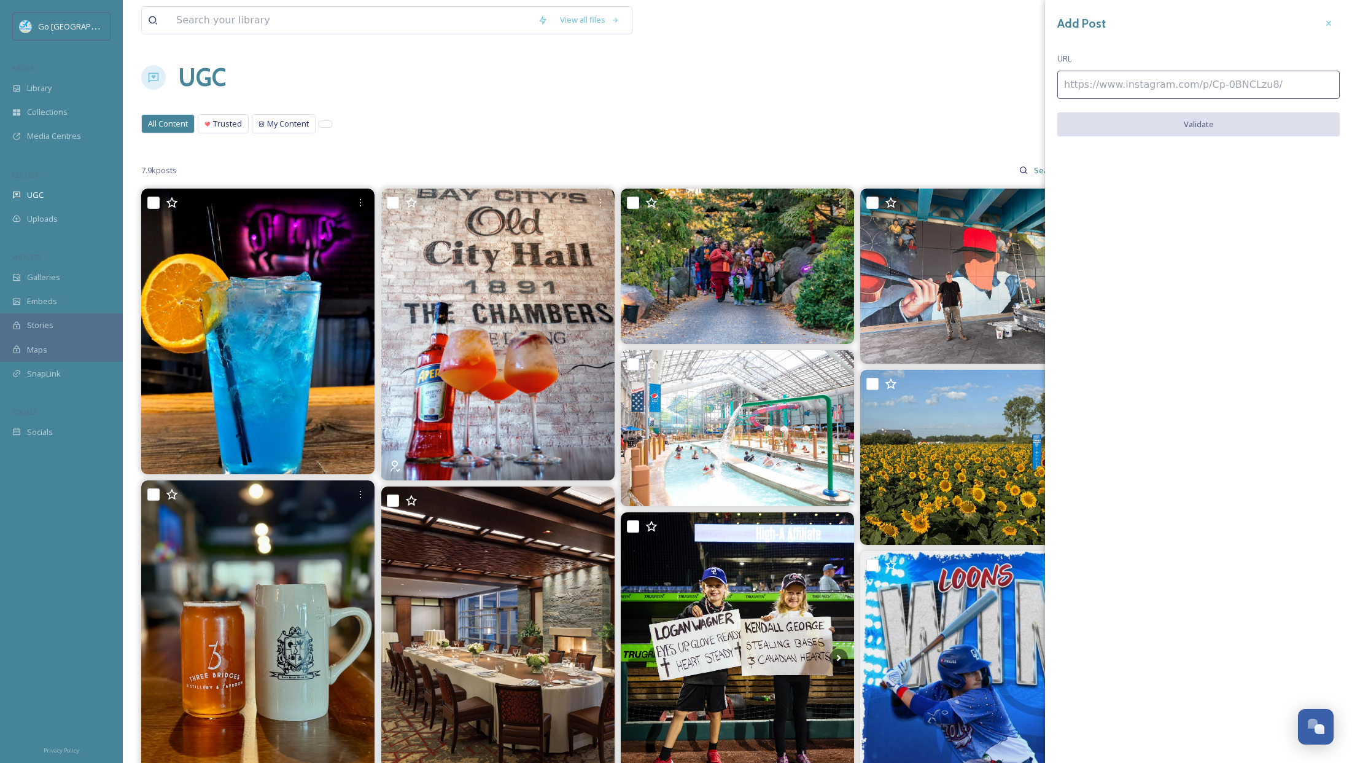
click at [1236, 81] on input at bounding box center [1198, 85] width 282 height 28
paste input "[URL][DOMAIN_NAME]"
type input "[URL][DOMAIN_NAME]"
click at [1215, 132] on button "Validate" at bounding box center [1198, 124] width 282 height 25
click at [1207, 125] on button "Add Post" at bounding box center [1198, 124] width 282 height 25
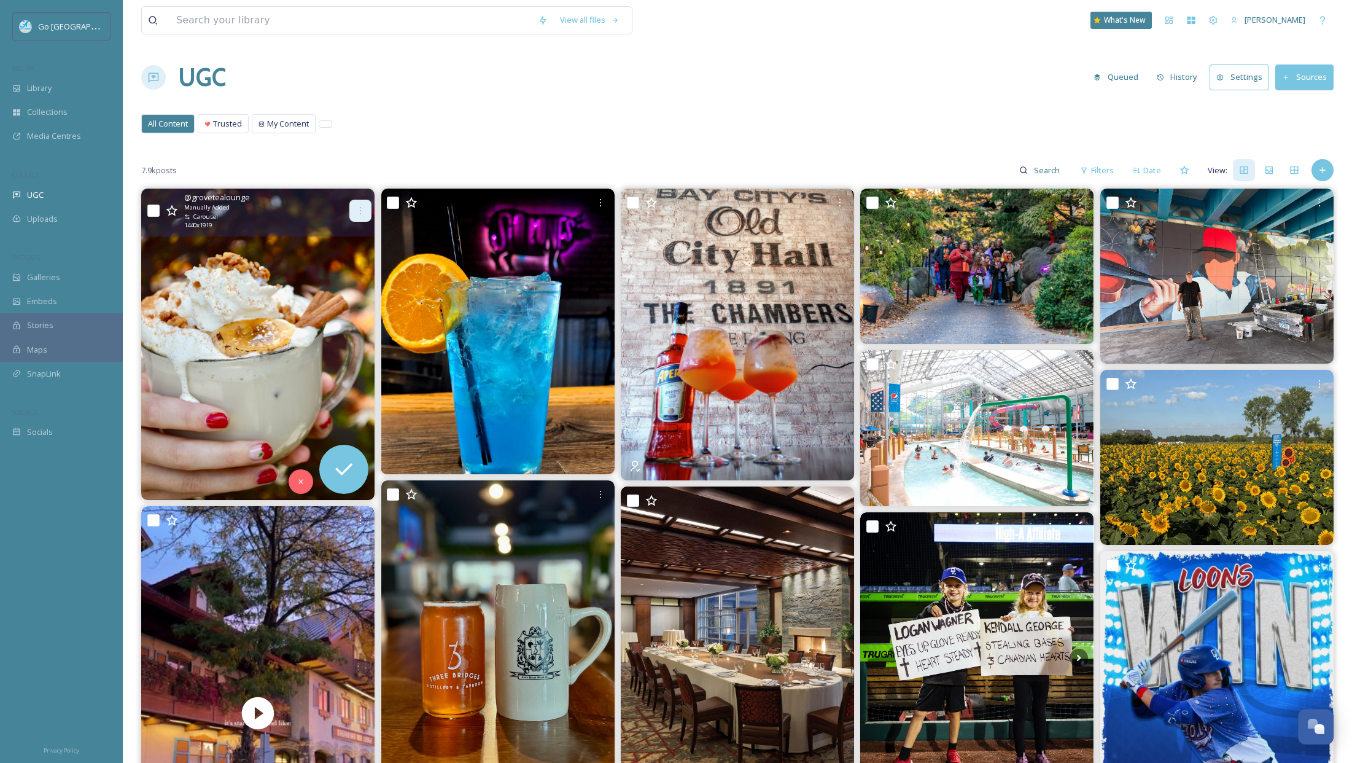
click at [361, 203] on div at bounding box center [360, 211] width 22 height 22
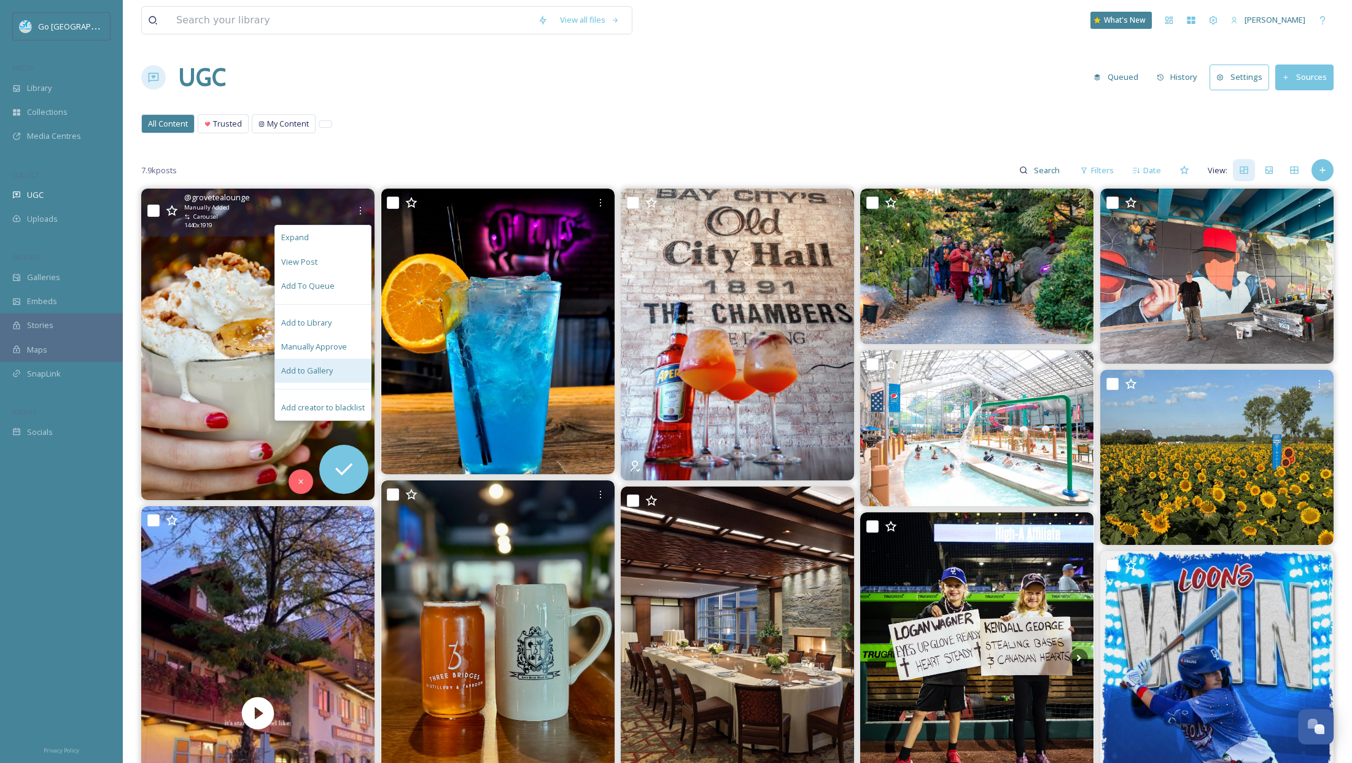
click at [328, 370] on span "Add to Gallery" at bounding box center [307, 371] width 52 height 12
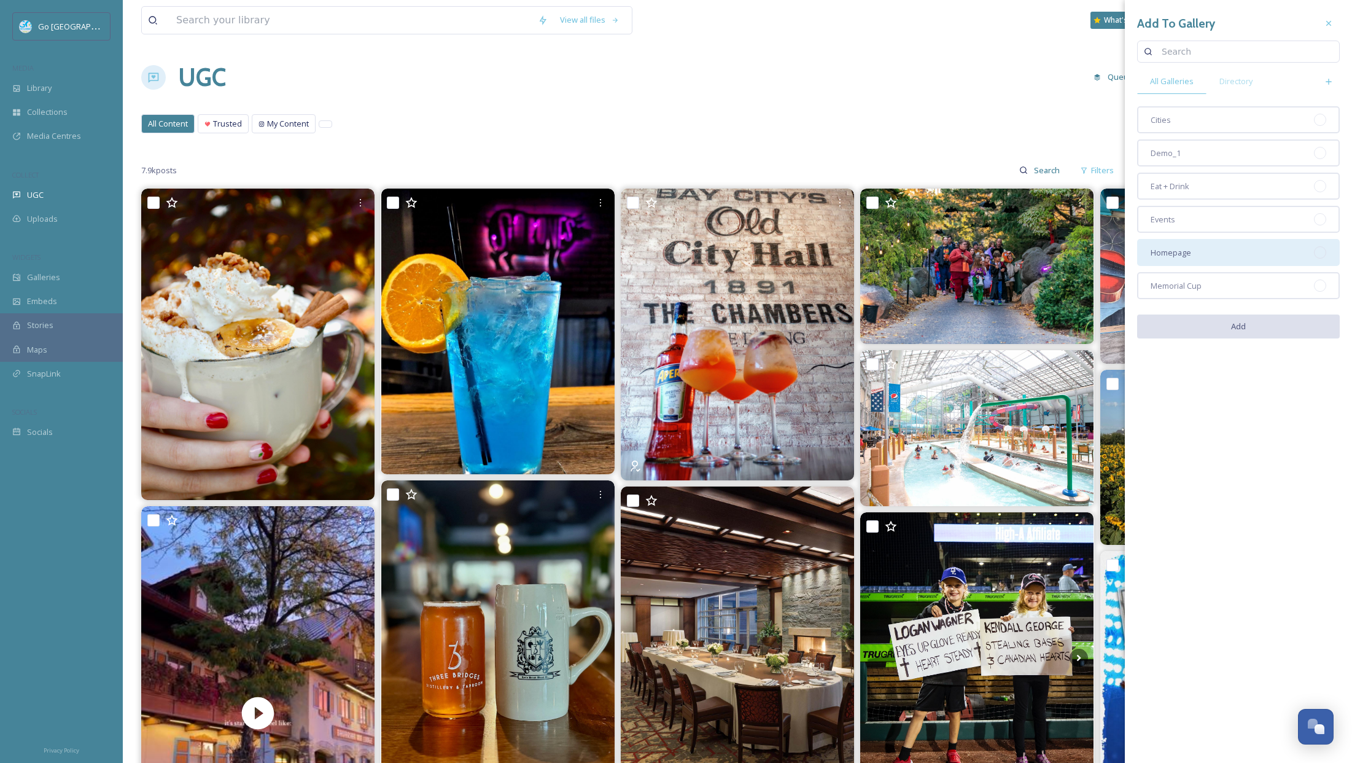
click at [1258, 259] on div "Homepage" at bounding box center [1238, 252] width 203 height 27
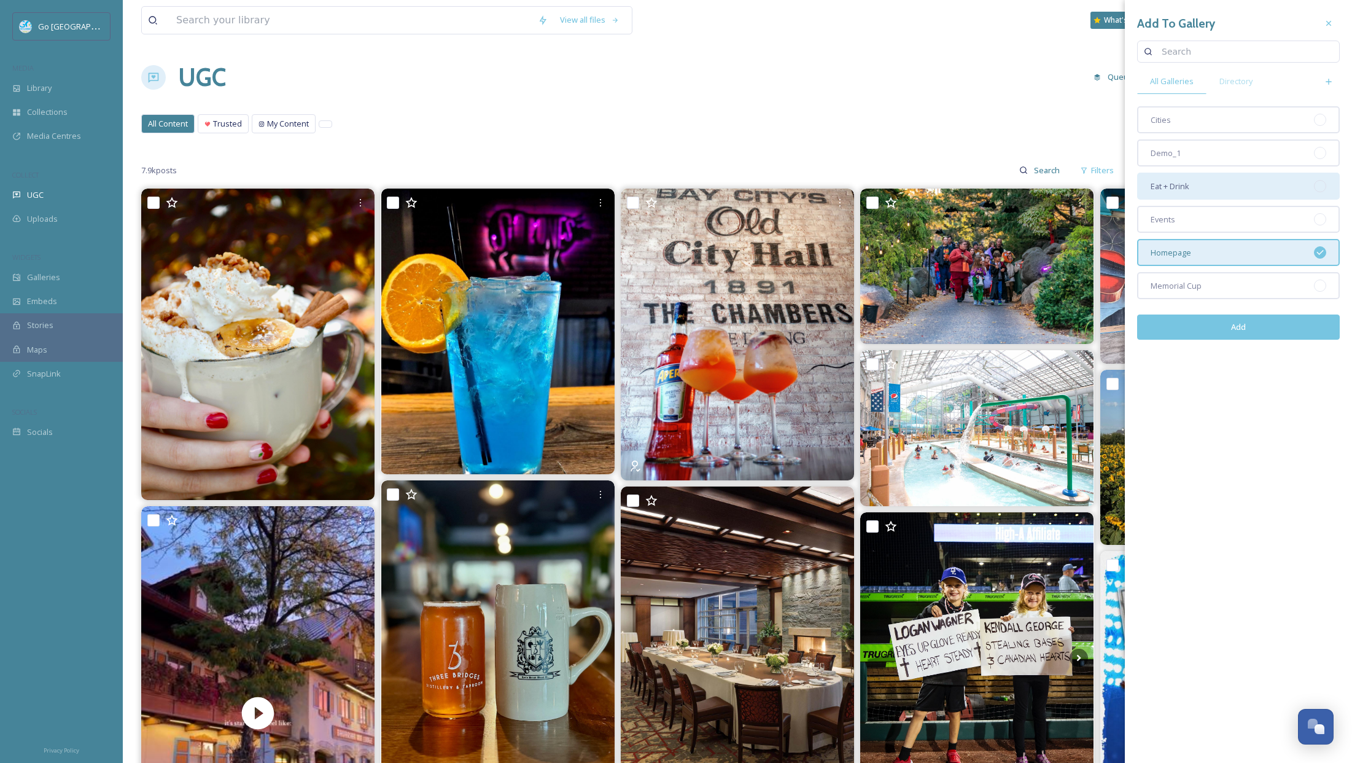
click at [1218, 185] on div "Eat + Drink" at bounding box center [1238, 186] width 203 height 27
click at [1290, 320] on button "Add" at bounding box center [1238, 326] width 203 height 25
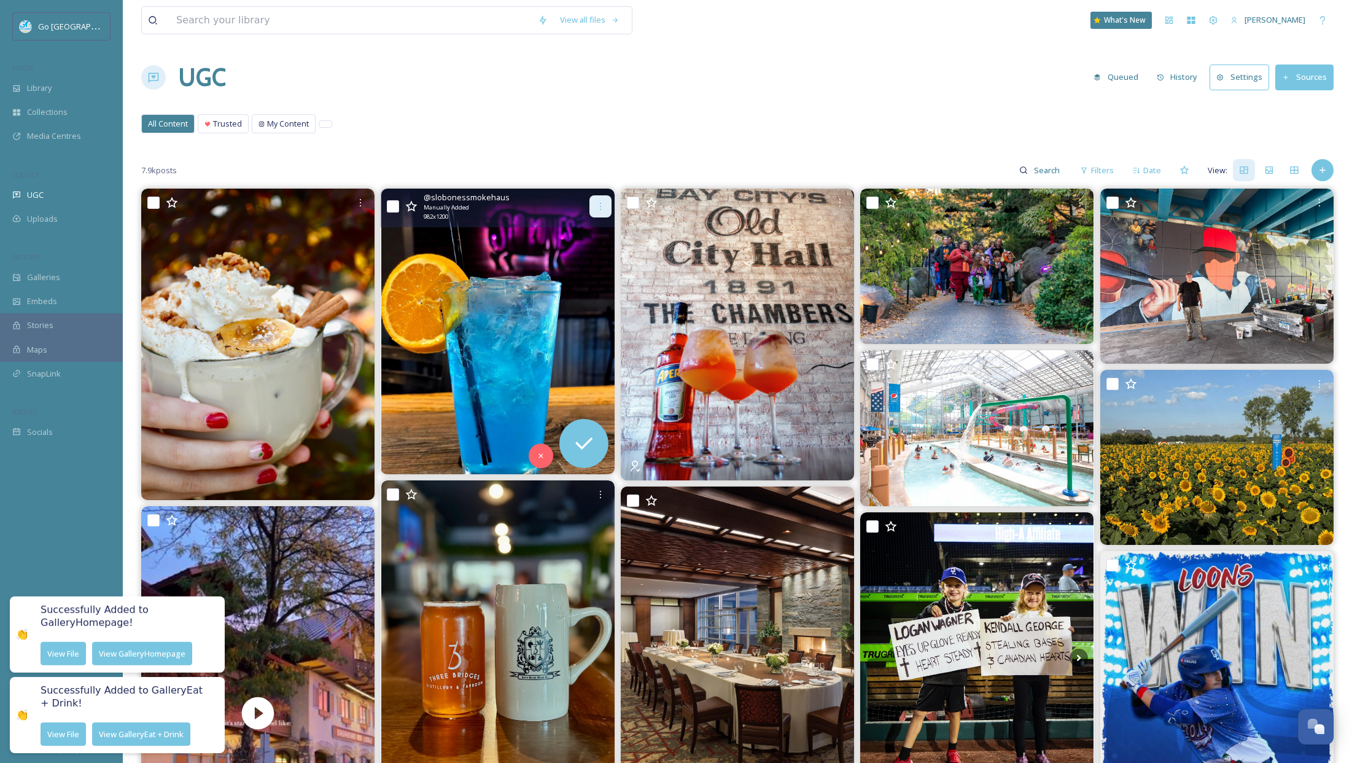
click at [594, 207] on div at bounding box center [601, 206] width 22 height 22
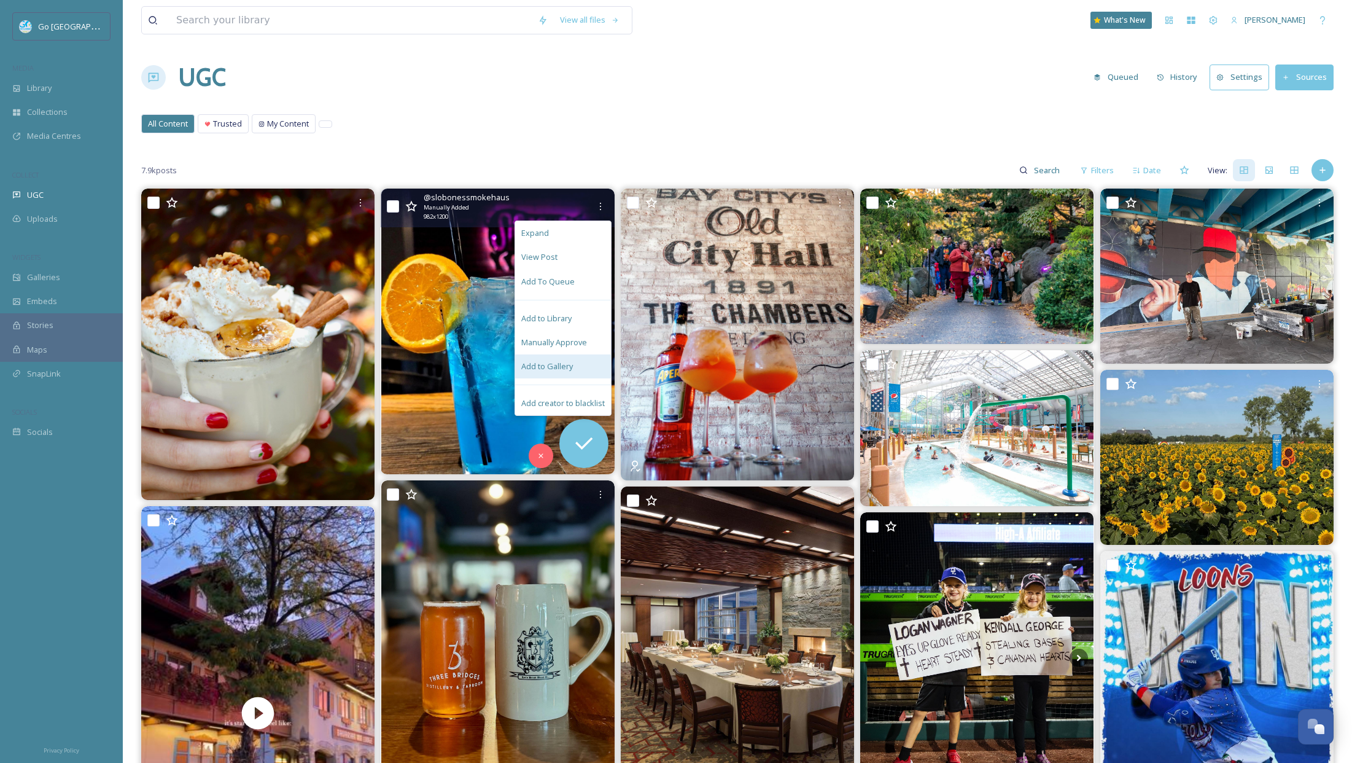
click at [574, 360] on div "Add to Gallery" at bounding box center [563, 366] width 96 height 24
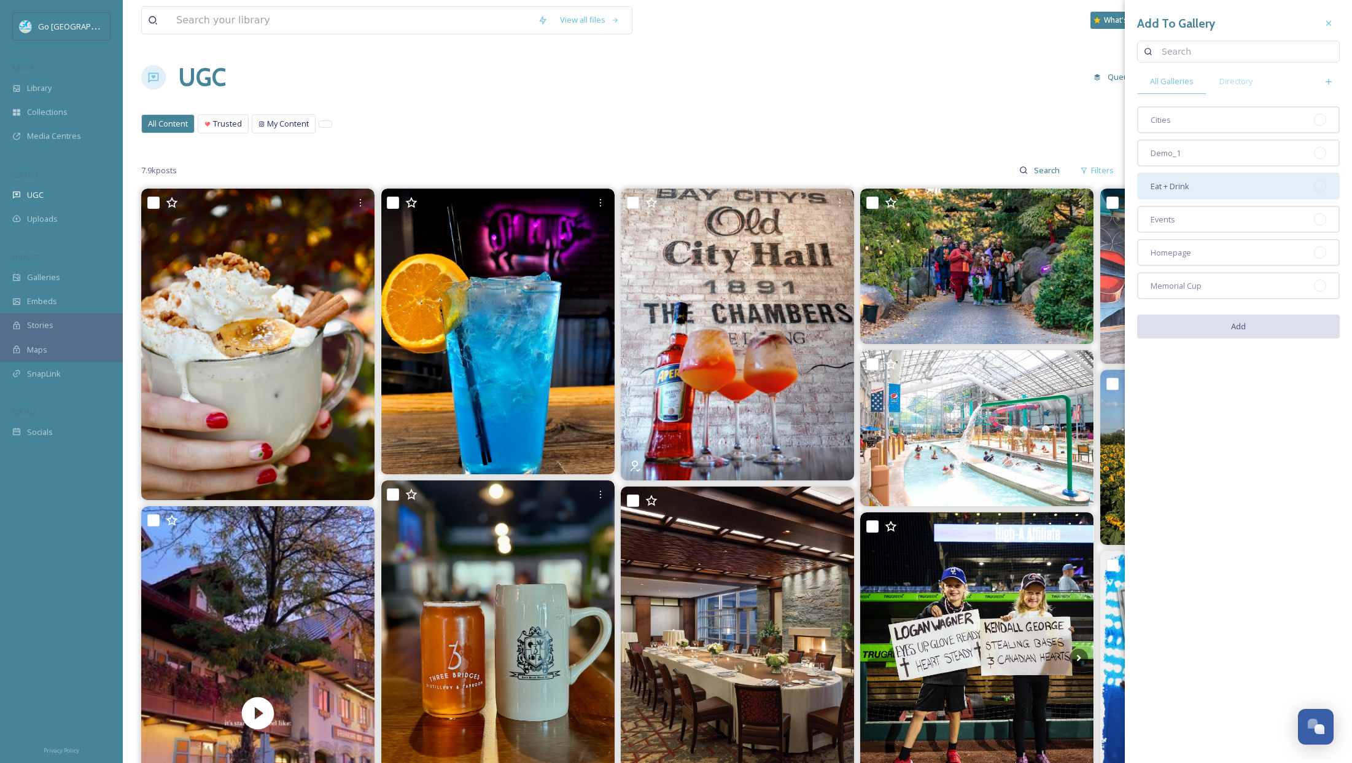
click at [1197, 190] on div "Eat + Drink" at bounding box center [1238, 186] width 203 height 27
click at [1233, 330] on button "Add" at bounding box center [1238, 326] width 203 height 25
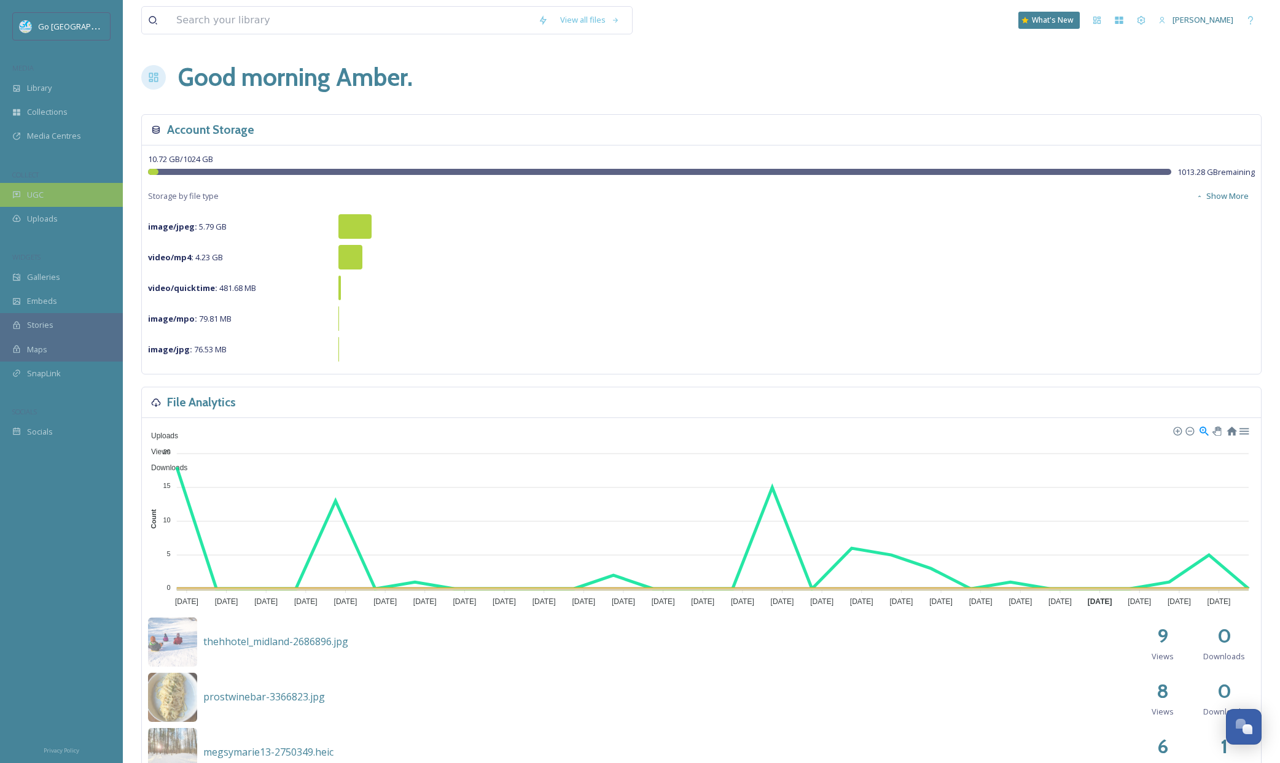
click at [30, 190] on span "UGC" at bounding box center [35, 195] width 17 height 12
